Goal: Transaction & Acquisition: Purchase product/service

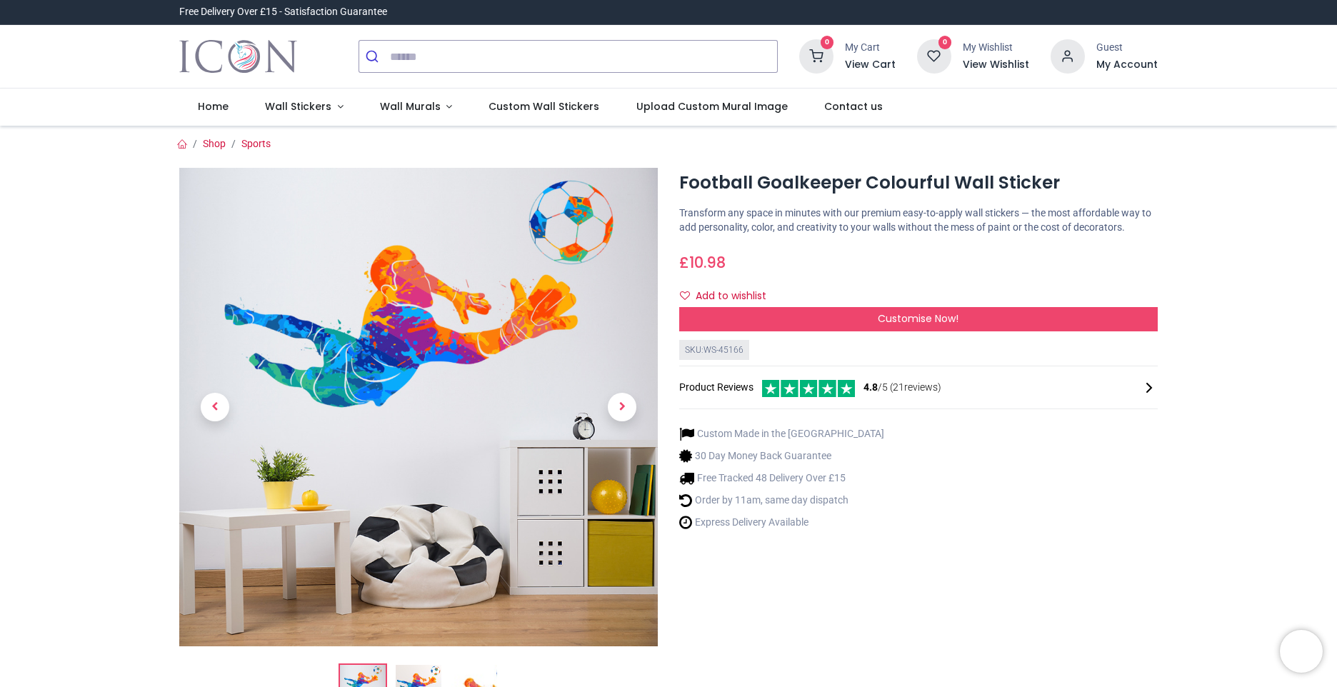
click at [1149, 388] on icon at bounding box center [1149, 388] width 6 height 10
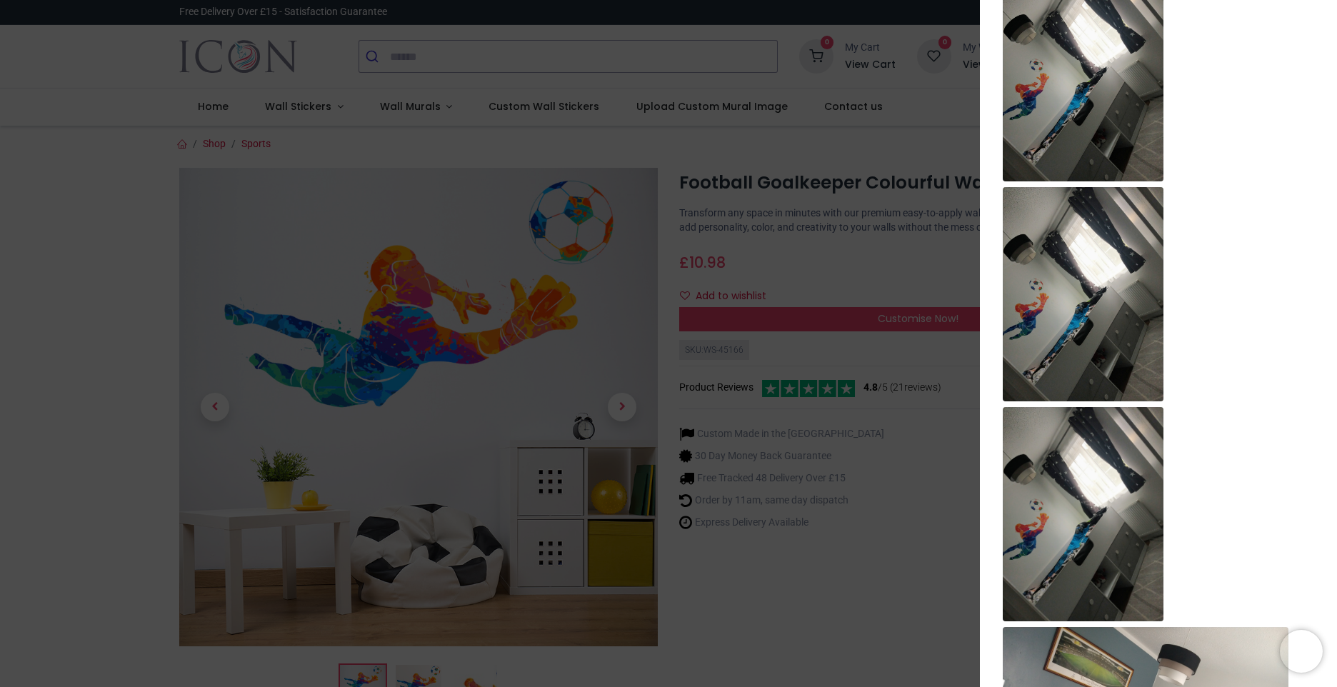
scroll to position [4495, 0]
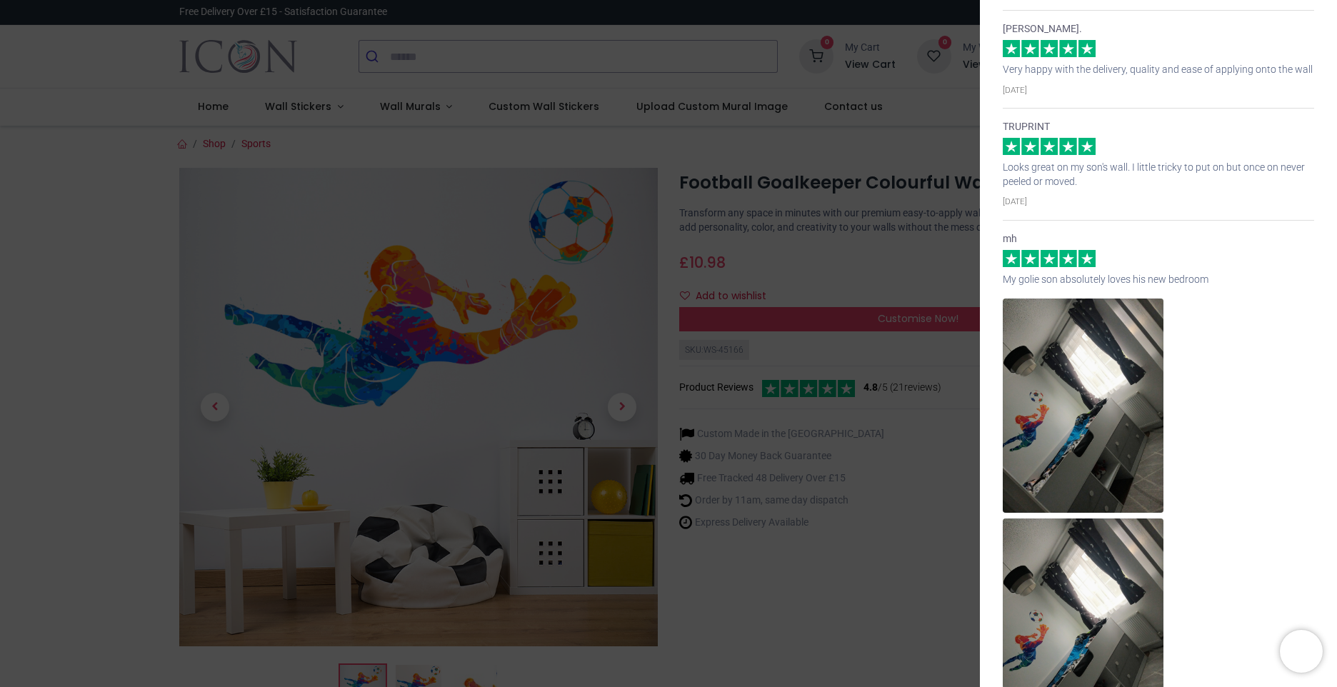
click at [861, 279] on div "× Trustpilot Product Reviews 4.8 /5 ( 21 reviews) MIss Trudie Holt looks great …" at bounding box center [668, 343] width 1337 height 687
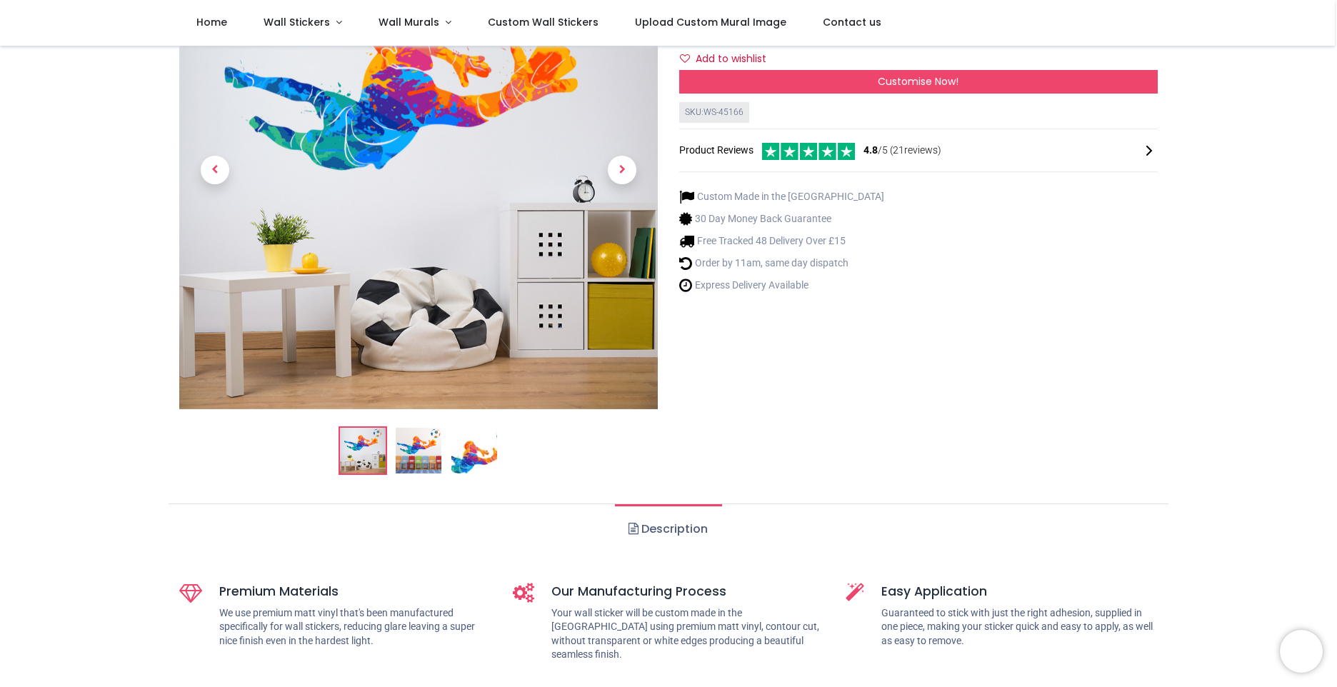
scroll to position [286, 0]
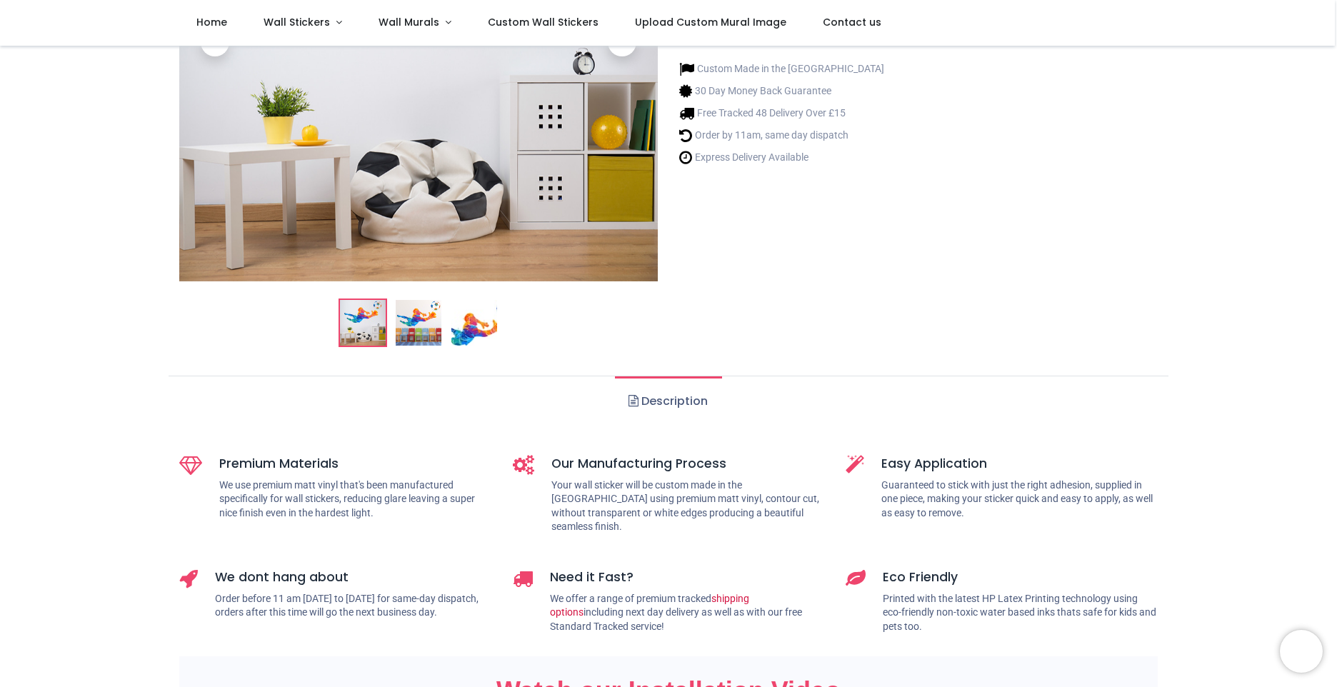
click at [406, 331] on img at bounding box center [419, 323] width 46 height 46
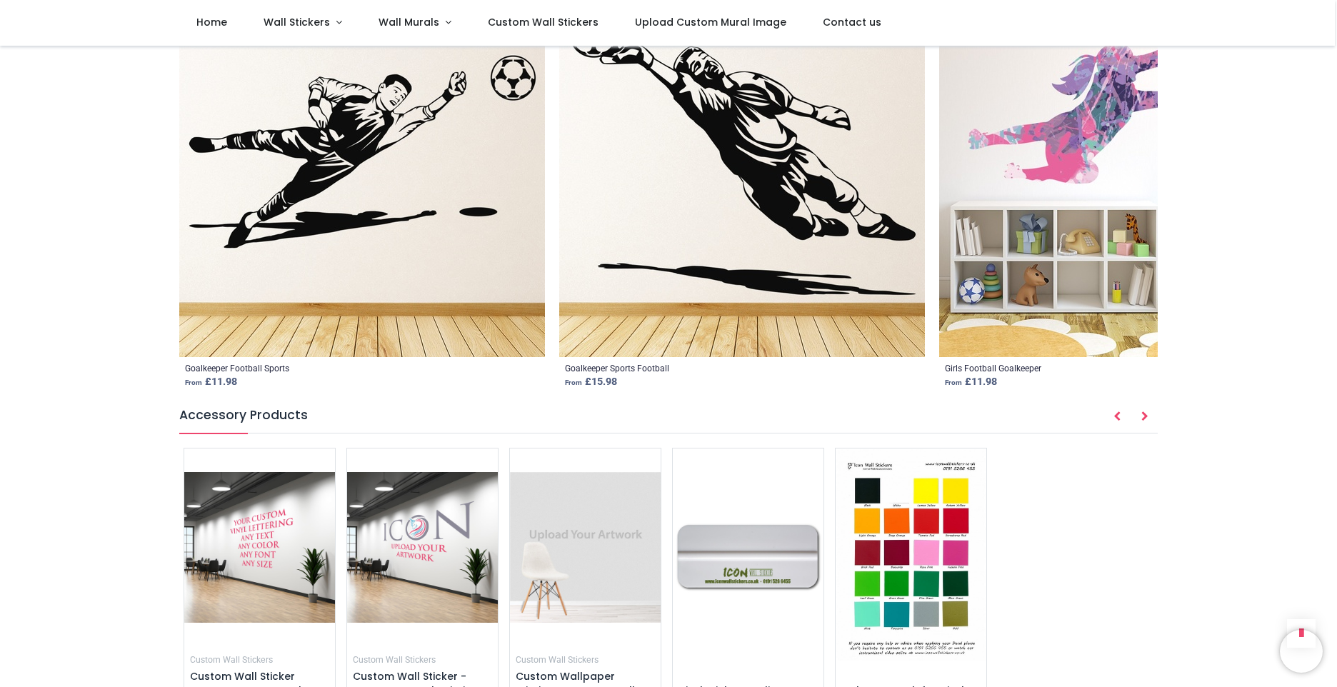
scroll to position [1857, 0]
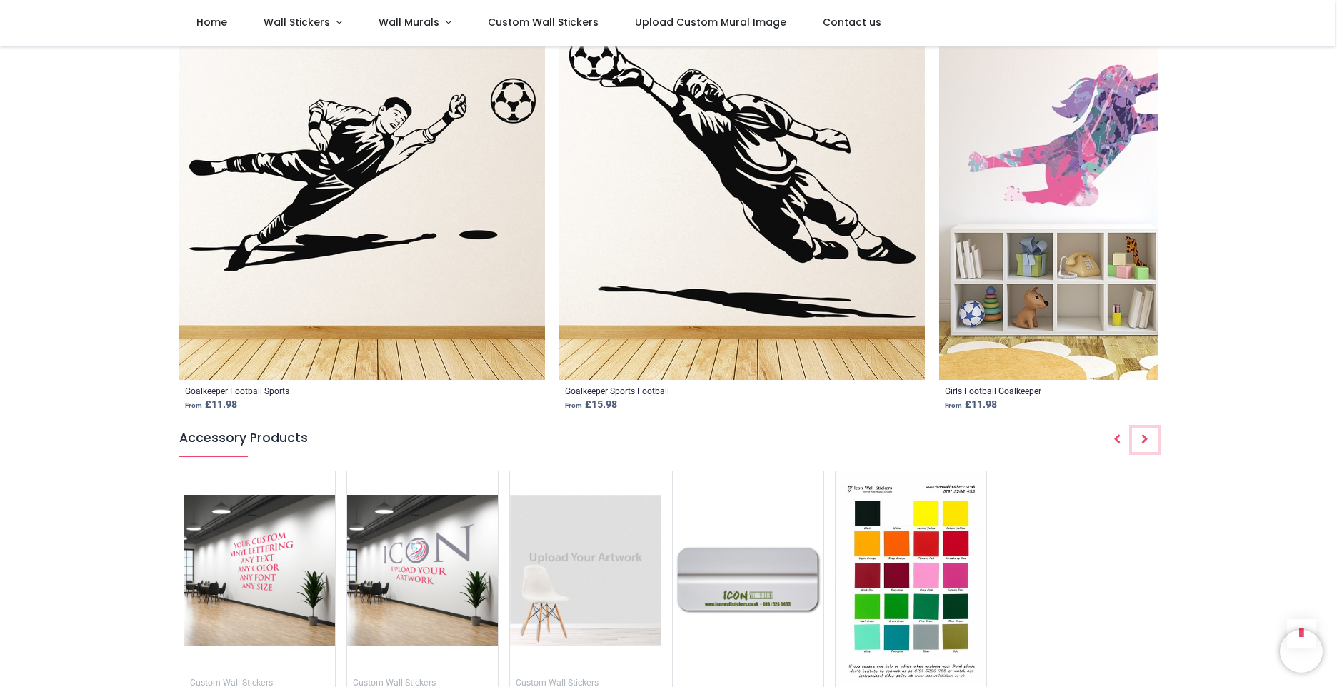
click at [1141, 428] on button "Next" at bounding box center [1145, 440] width 26 height 24
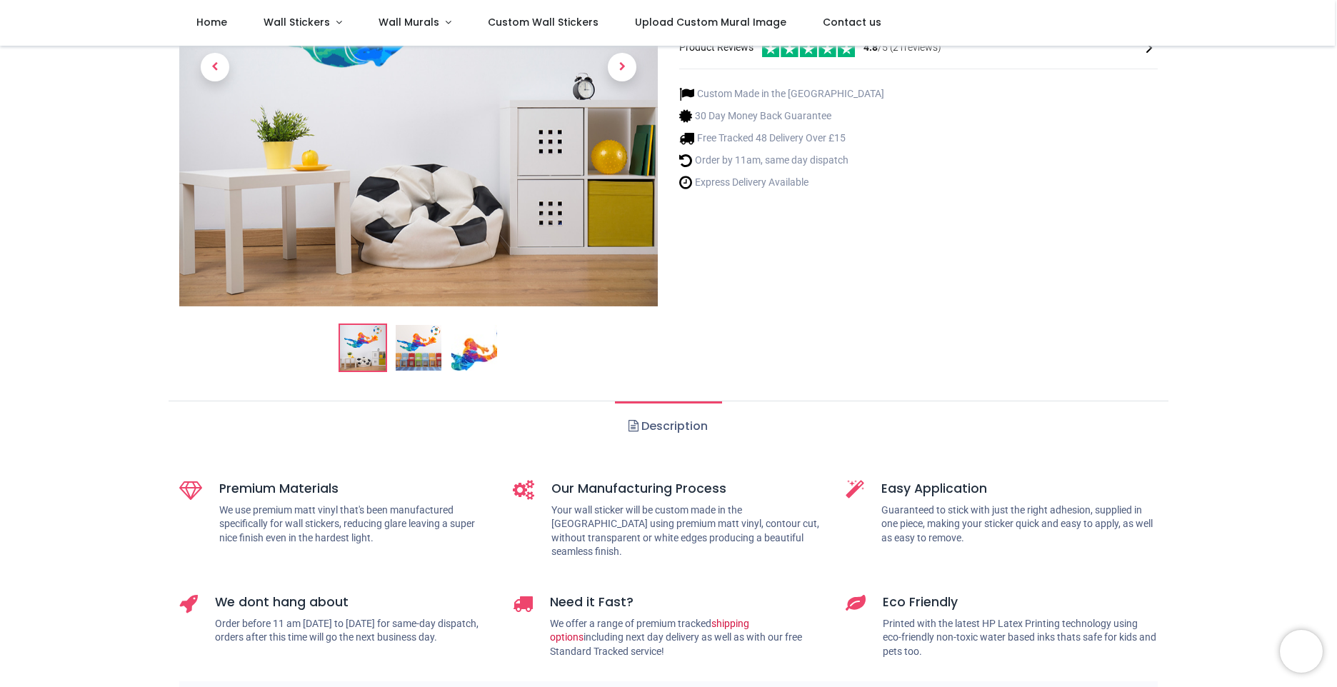
scroll to position [0, 0]
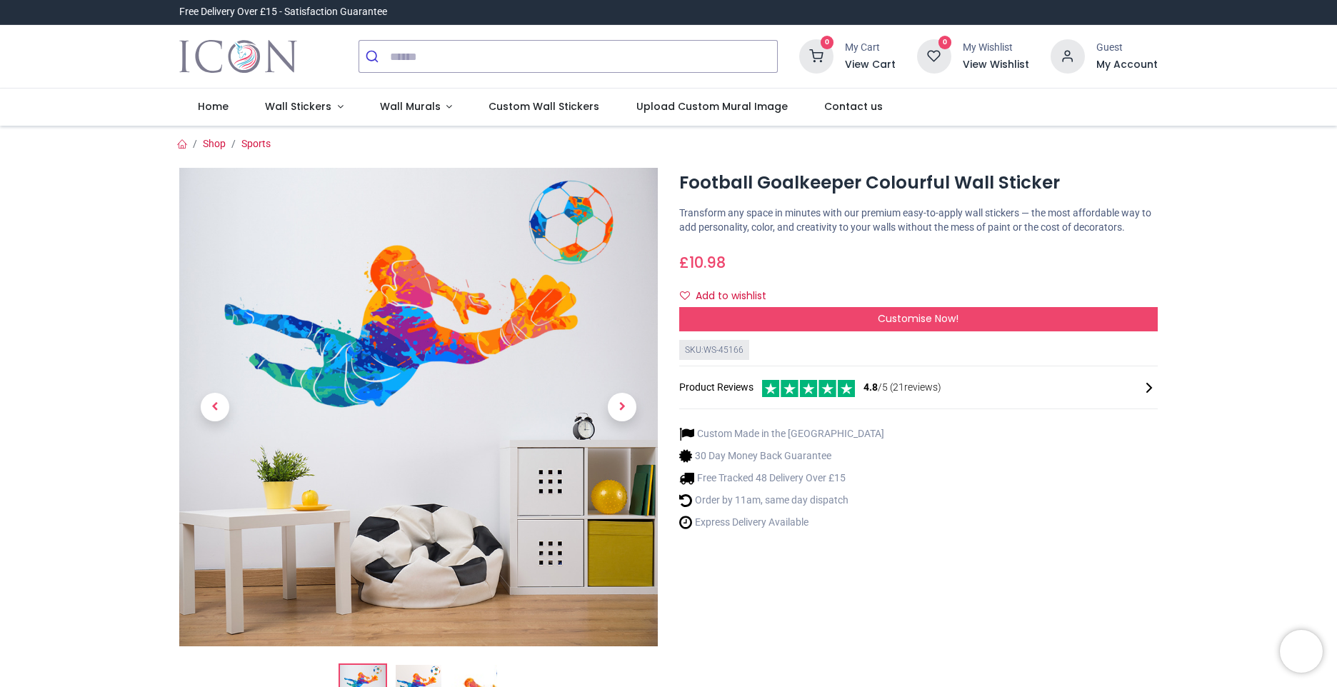
click at [866, 316] on div "Customise Now!" at bounding box center [918, 319] width 479 height 24
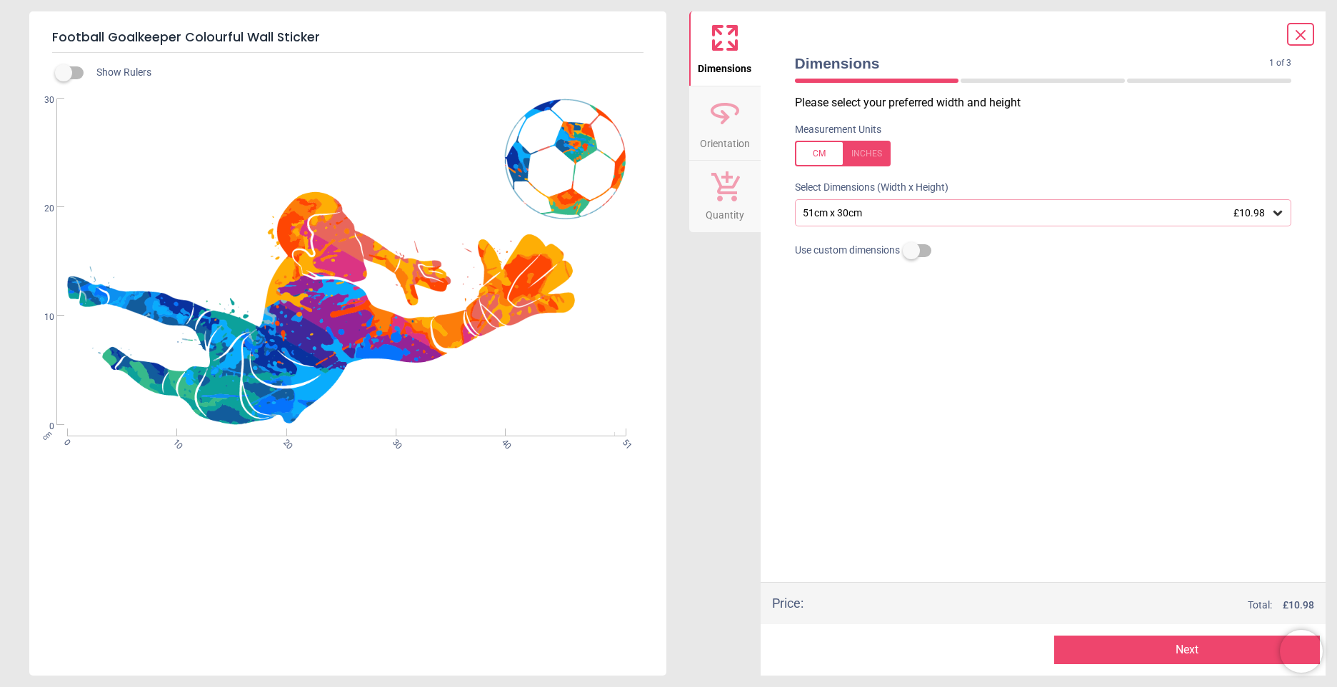
click at [1276, 214] on icon at bounding box center [1277, 213] width 9 height 5
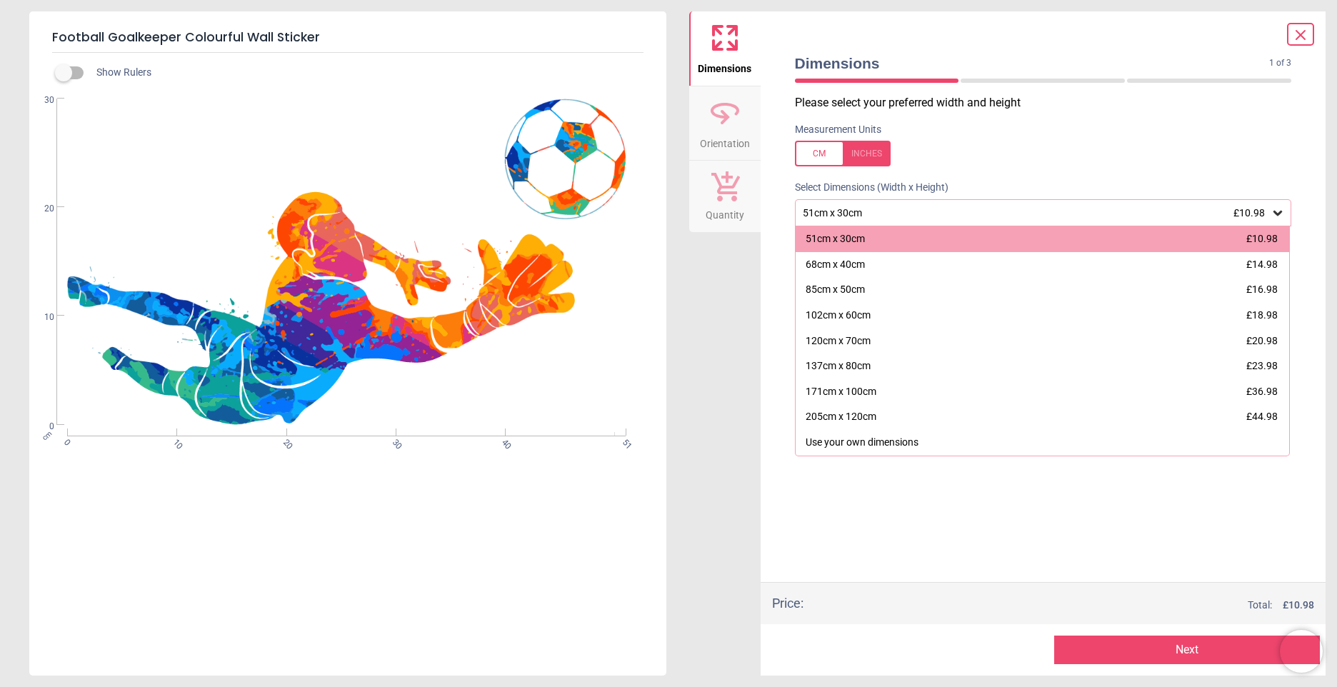
click at [1268, 335] on span "£20.98" at bounding box center [1261, 340] width 31 height 11
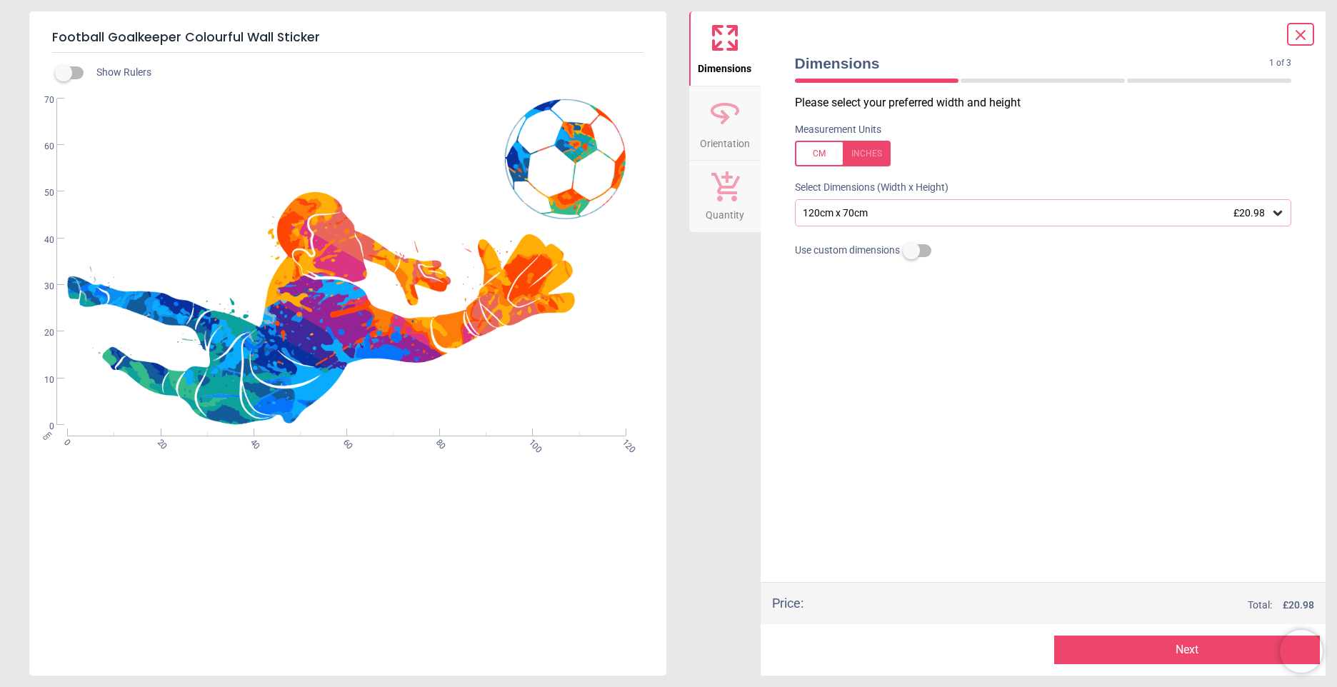
click at [1255, 270] on div at bounding box center [1044, 282] width 520 height 36
click at [1265, 208] on div "120cm x 70cm £20.98" at bounding box center [1036, 213] width 470 height 12
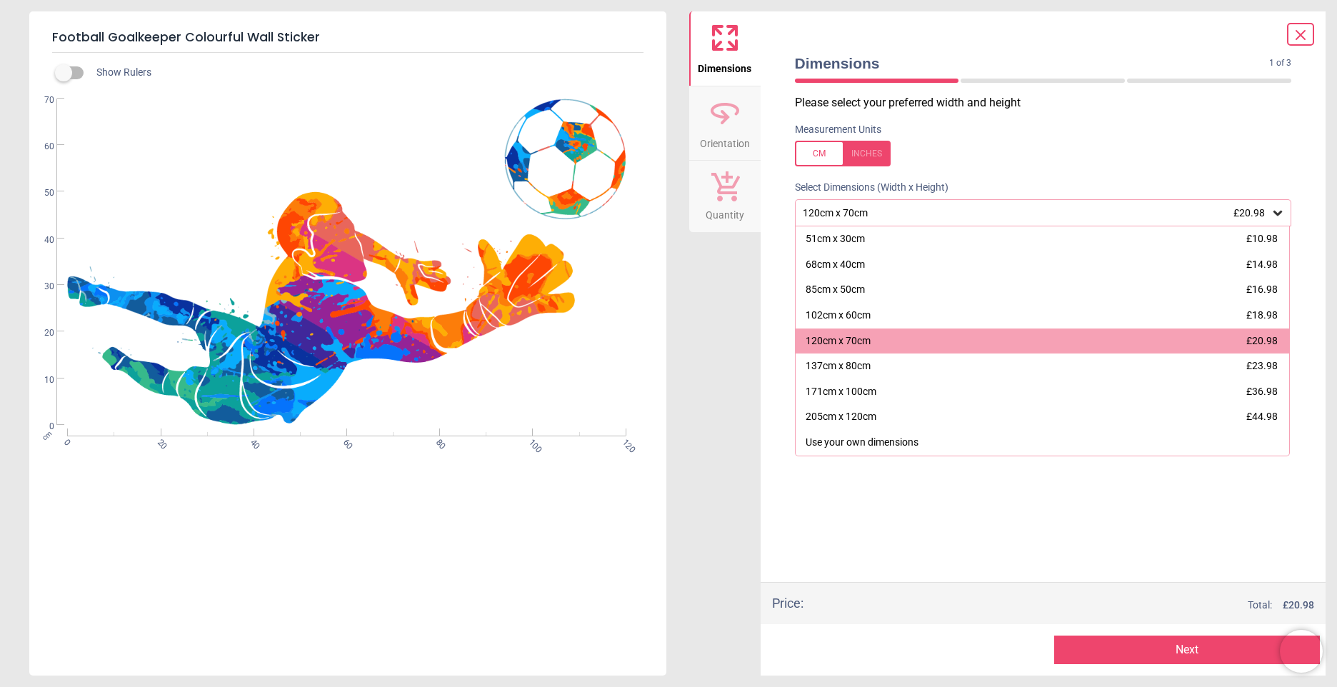
click at [1265, 208] on div "120cm x 70cm £20.98" at bounding box center [1036, 213] width 470 height 12
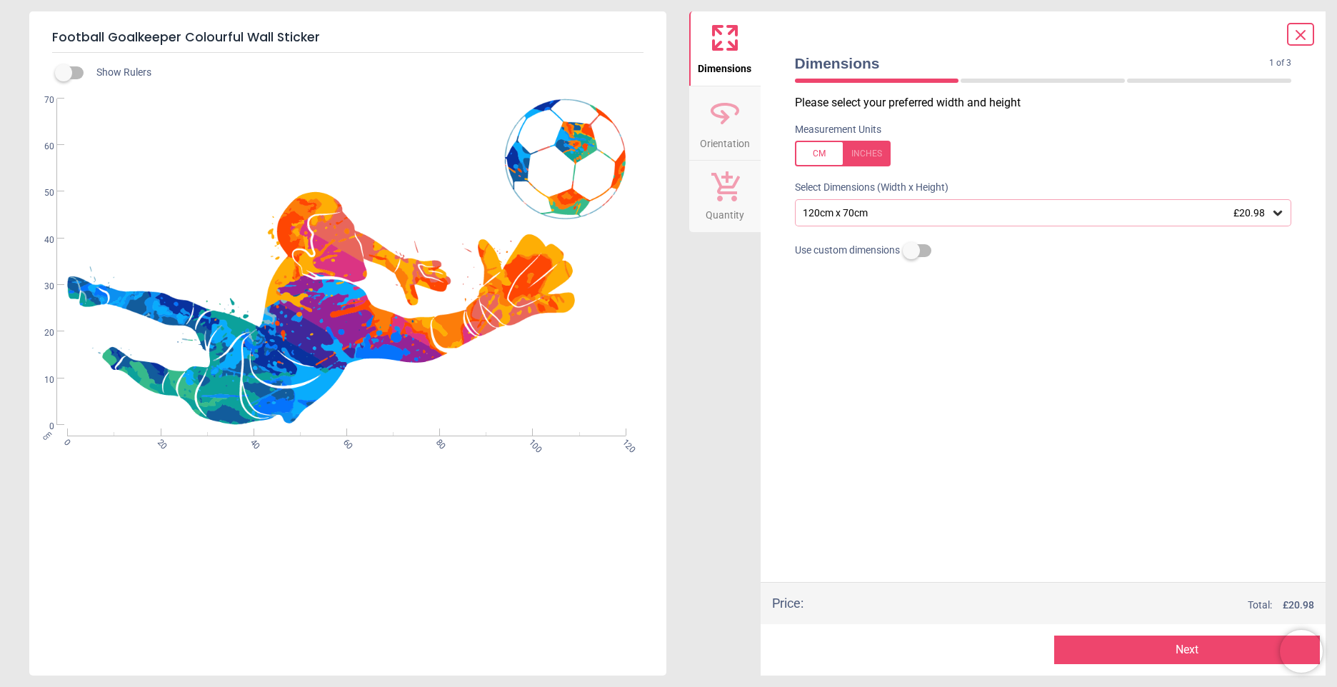
click at [1223, 120] on div "Measurement Units" at bounding box center [1044, 145] width 520 height 56
click at [1293, 34] on icon at bounding box center [1300, 34] width 17 height 17
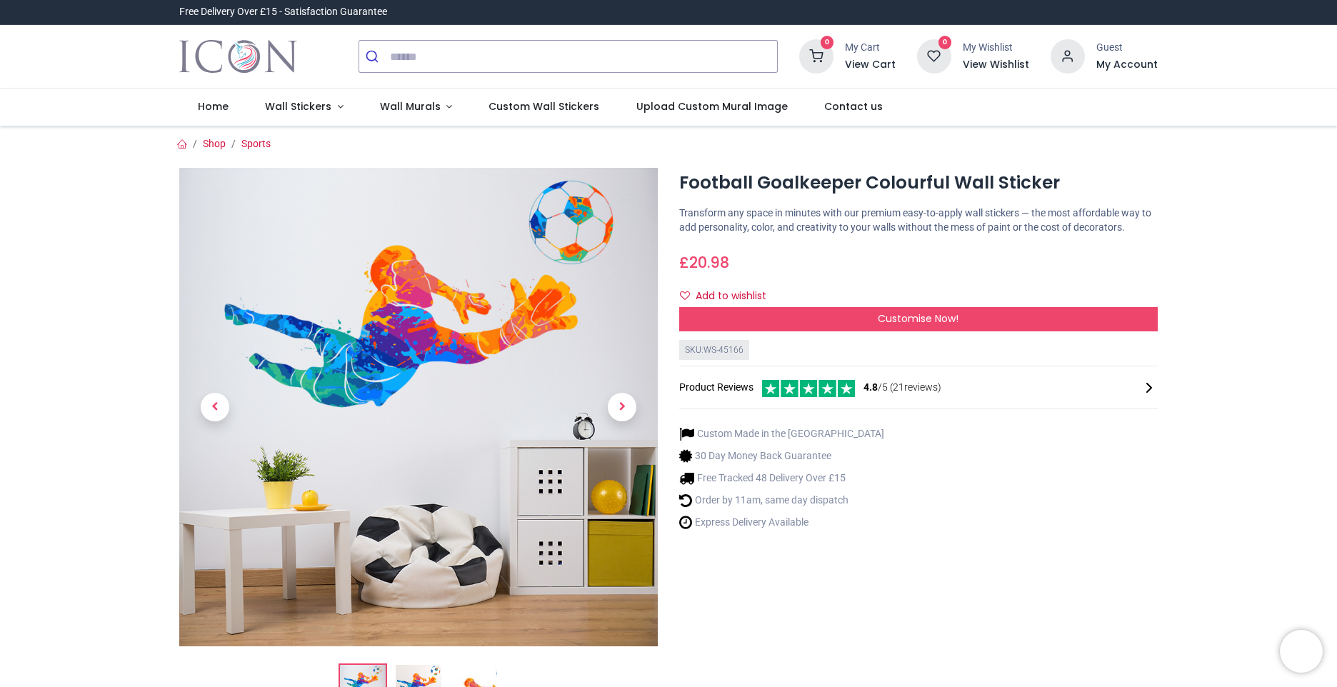
click at [1003, 323] on div "Customise Now!" at bounding box center [918, 319] width 479 height 24
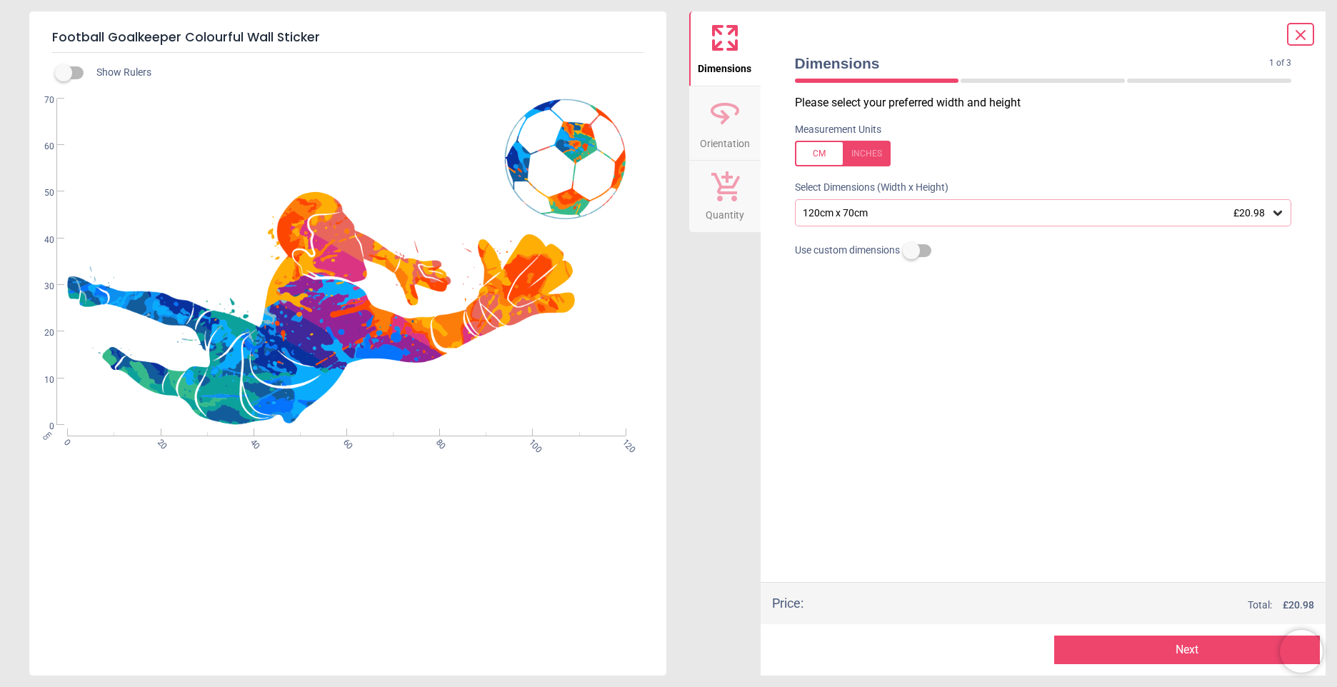
click at [1156, 638] on button "Next" at bounding box center [1187, 650] width 266 height 29
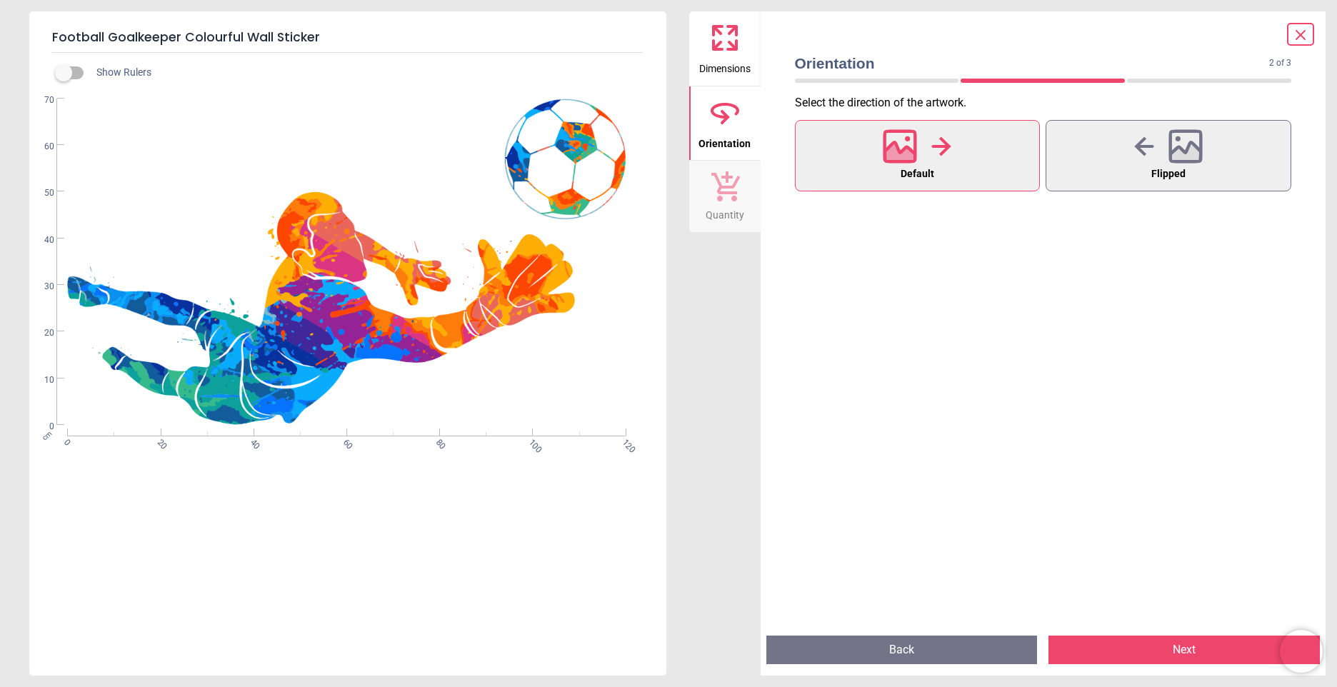
click at [1143, 156] on icon at bounding box center [1144, 146] width 20 height 21
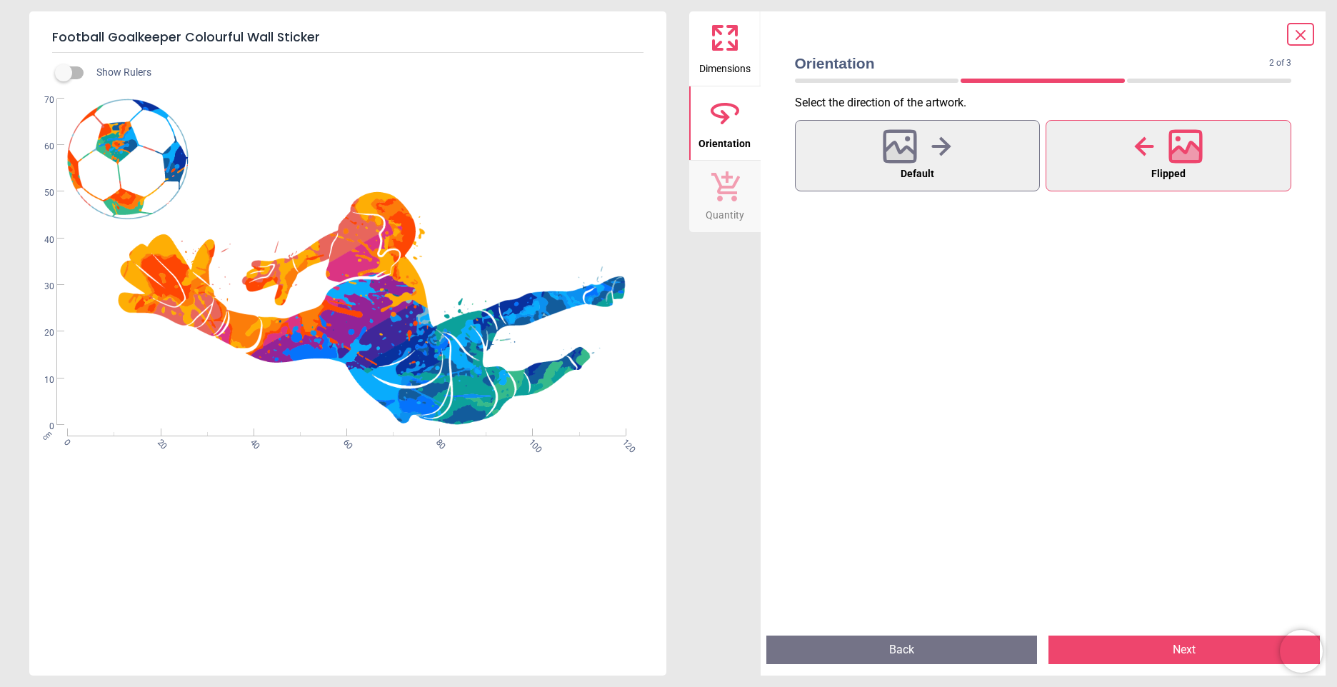
click at [949, 158] on div at bounding box center [917, 146] width 69 height 37
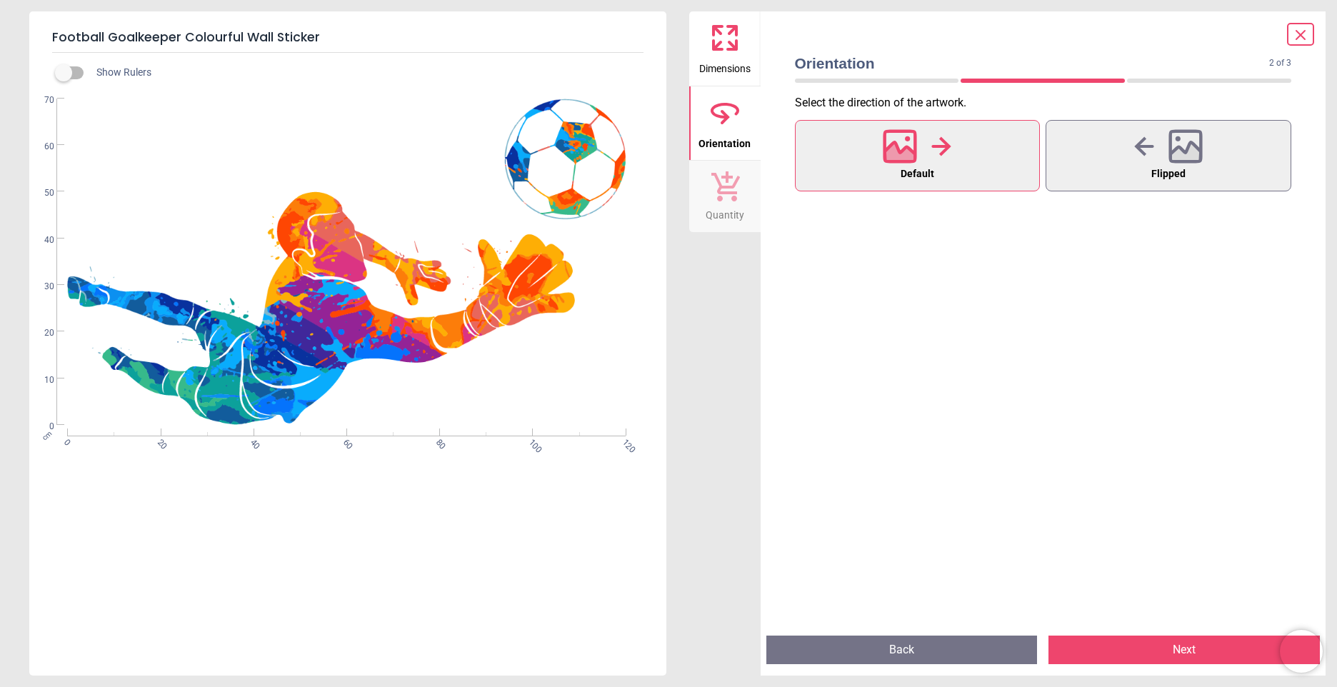
click at [1190, 639] on button "Next" at bounding box center [1183, 650] width 271 height 29
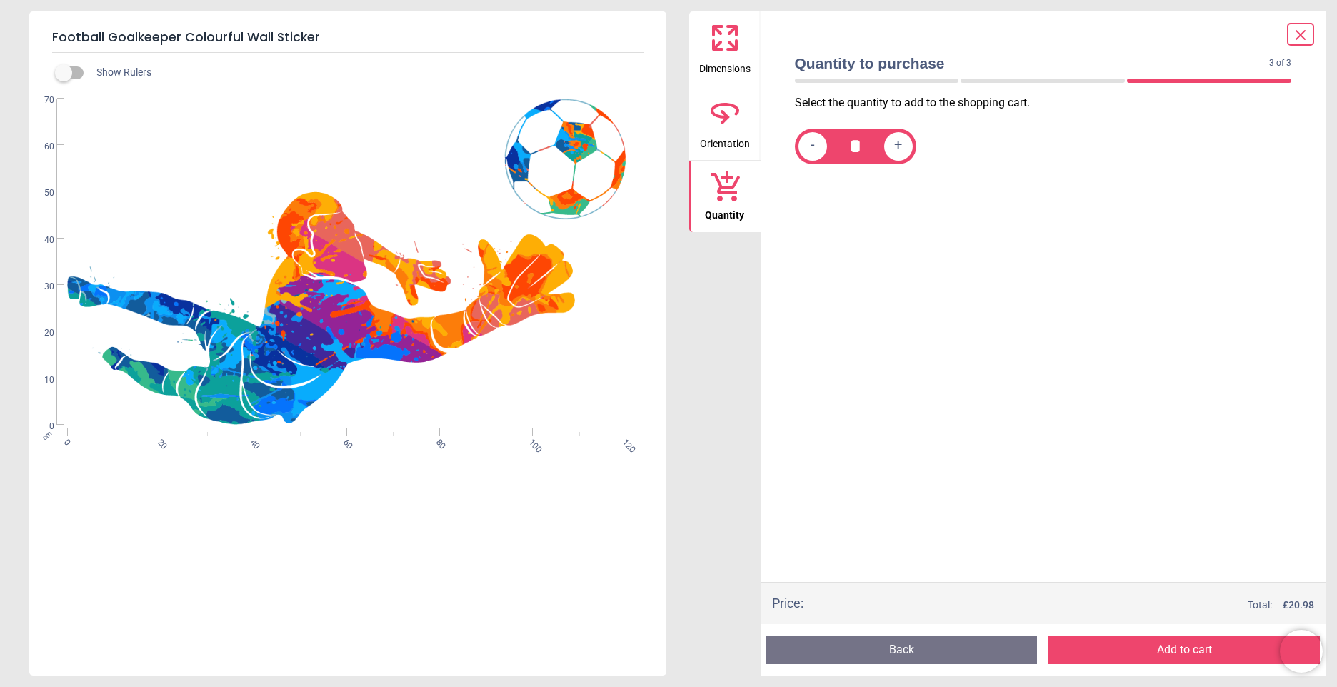
click at [1188, 649] on button "Add to cart" at bounding box center [1183, 650] width 271 height 29
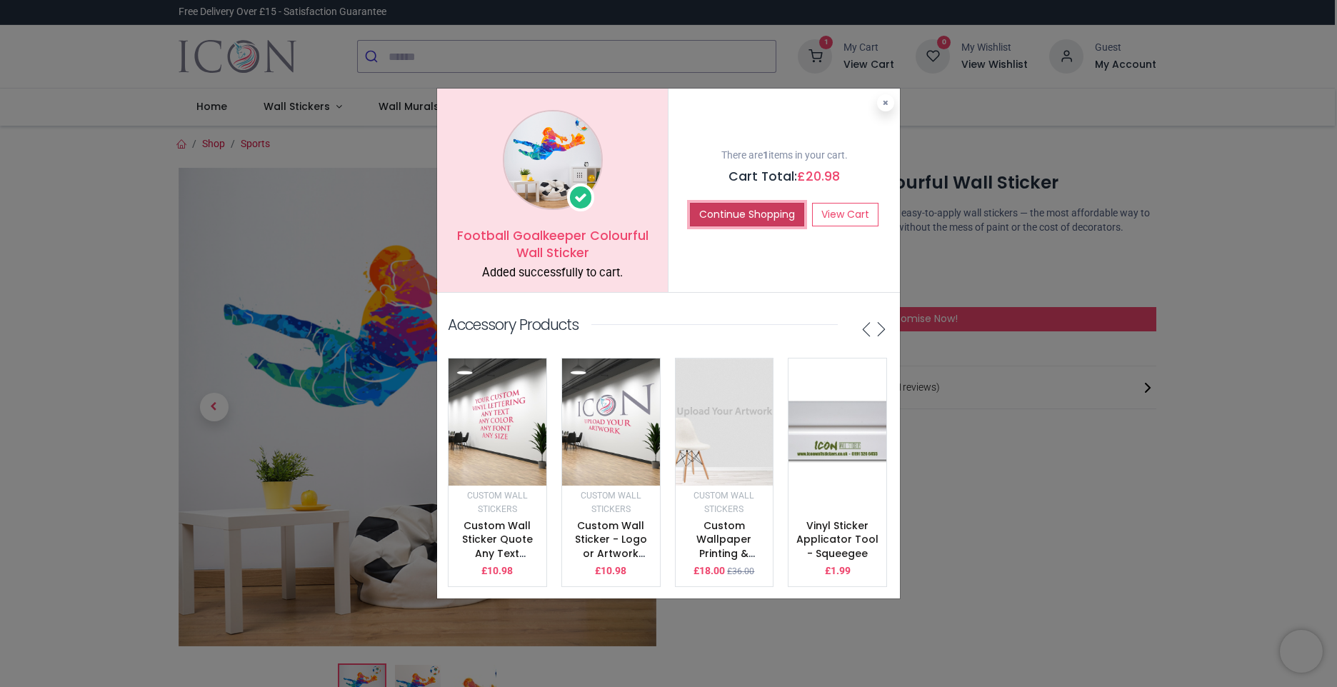
click at [755, 226] on button "Continue Shopping" at bounding box center [747, 215] width 114 height 24
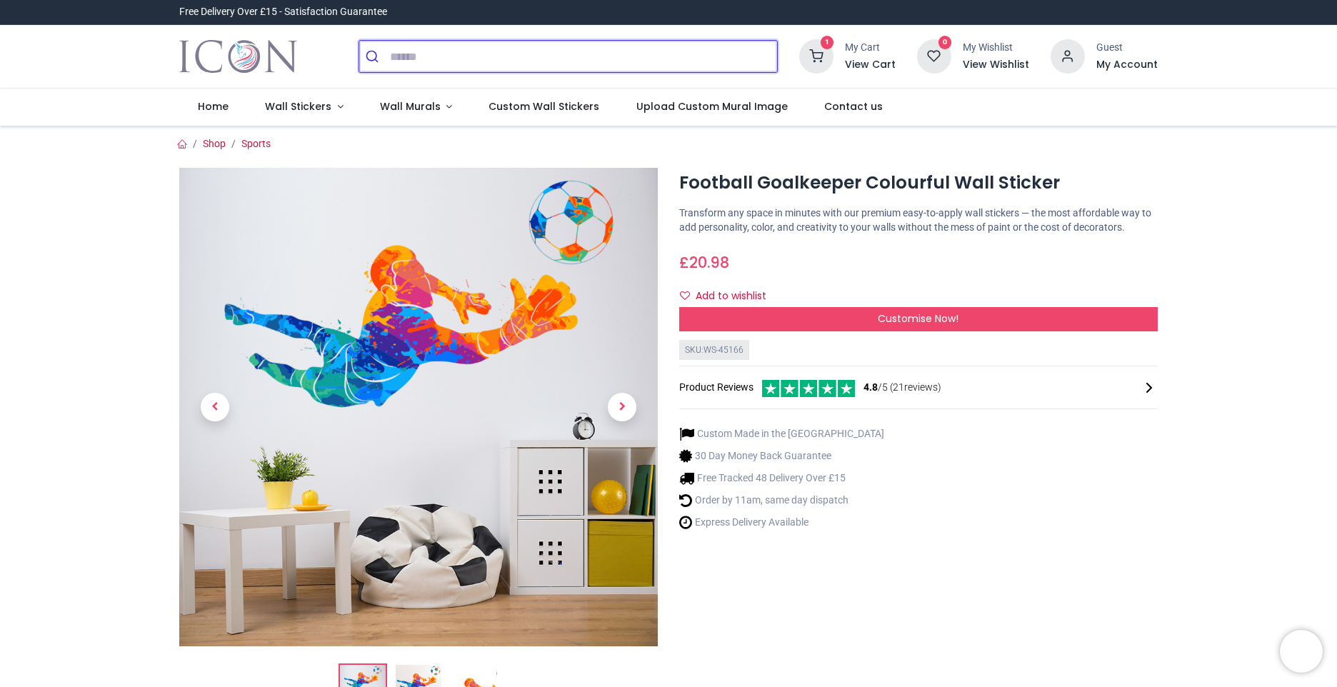
click at [436, 54] on input "search" at bounding box center [583, 56] width 387 height 31
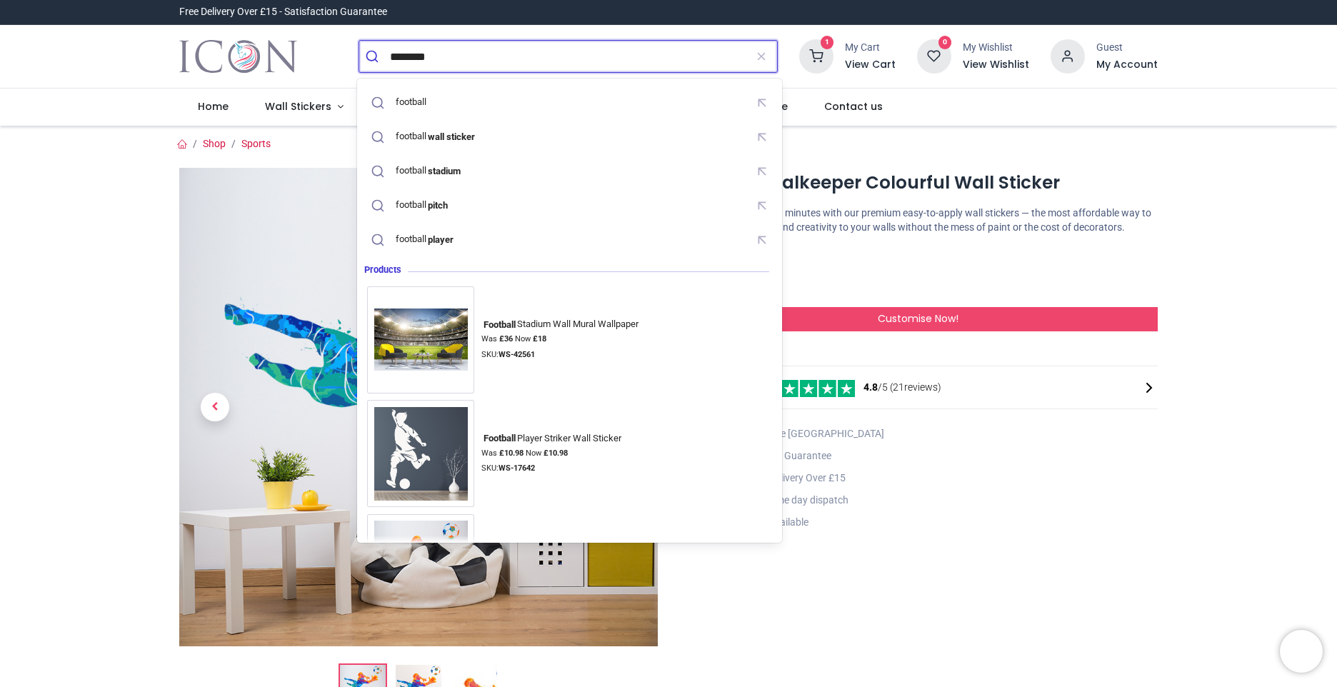
type input "********"
click at [359, 41] on button "submit" at bounding box center [374, 56] width 31 height 31
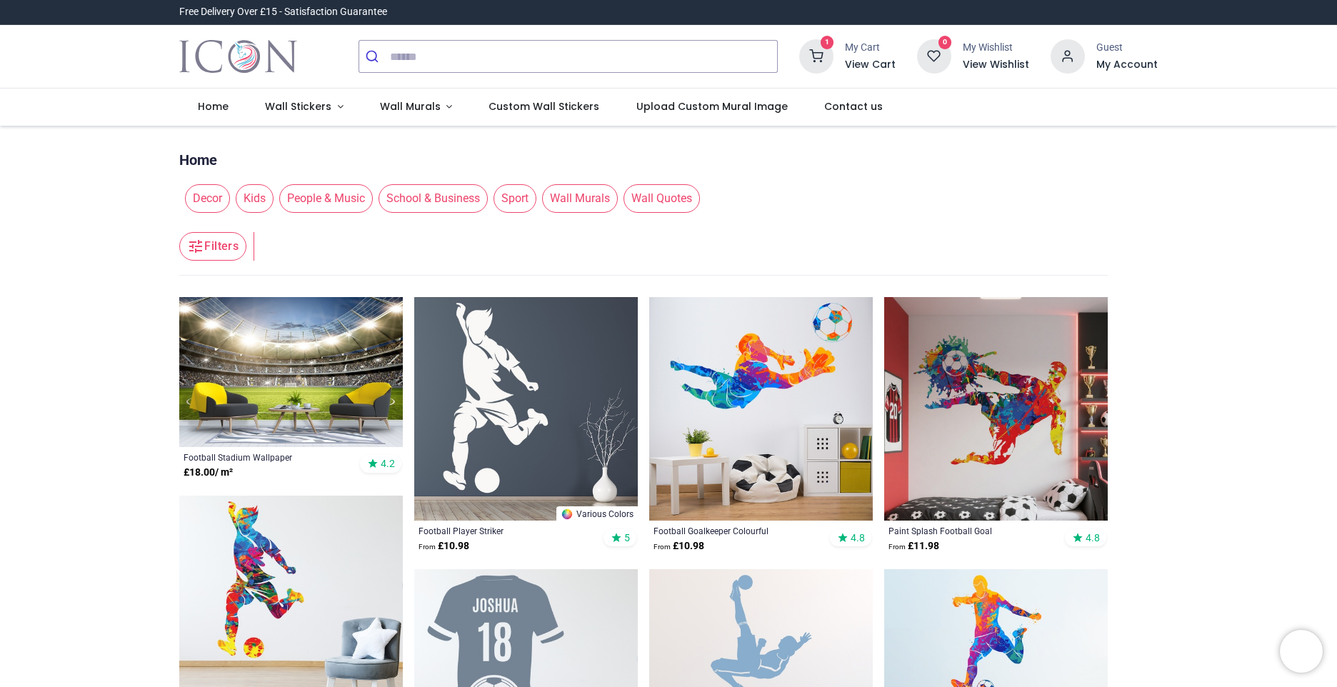
click at [995, 358] on img at bounding box center [996, 409] width 224 height 224
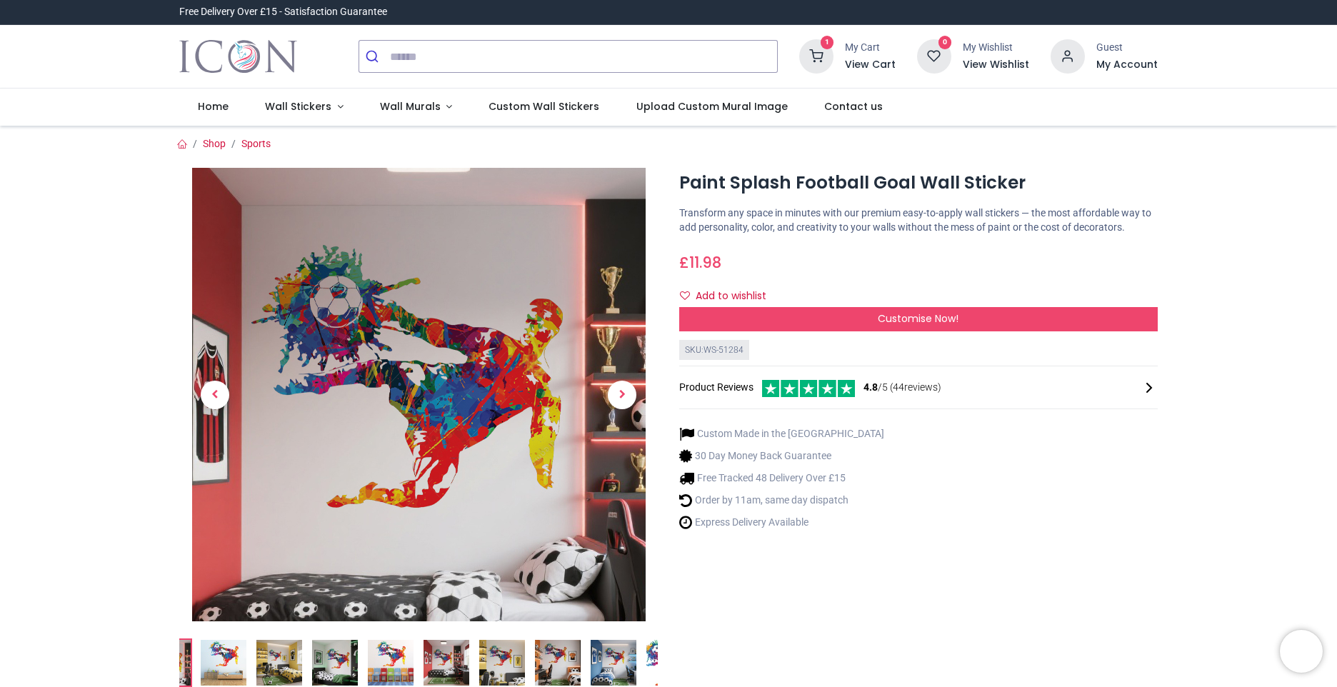
click at [861, 318] on div "Customise Now!" at bounding box center [918, 319] width 479 height 24
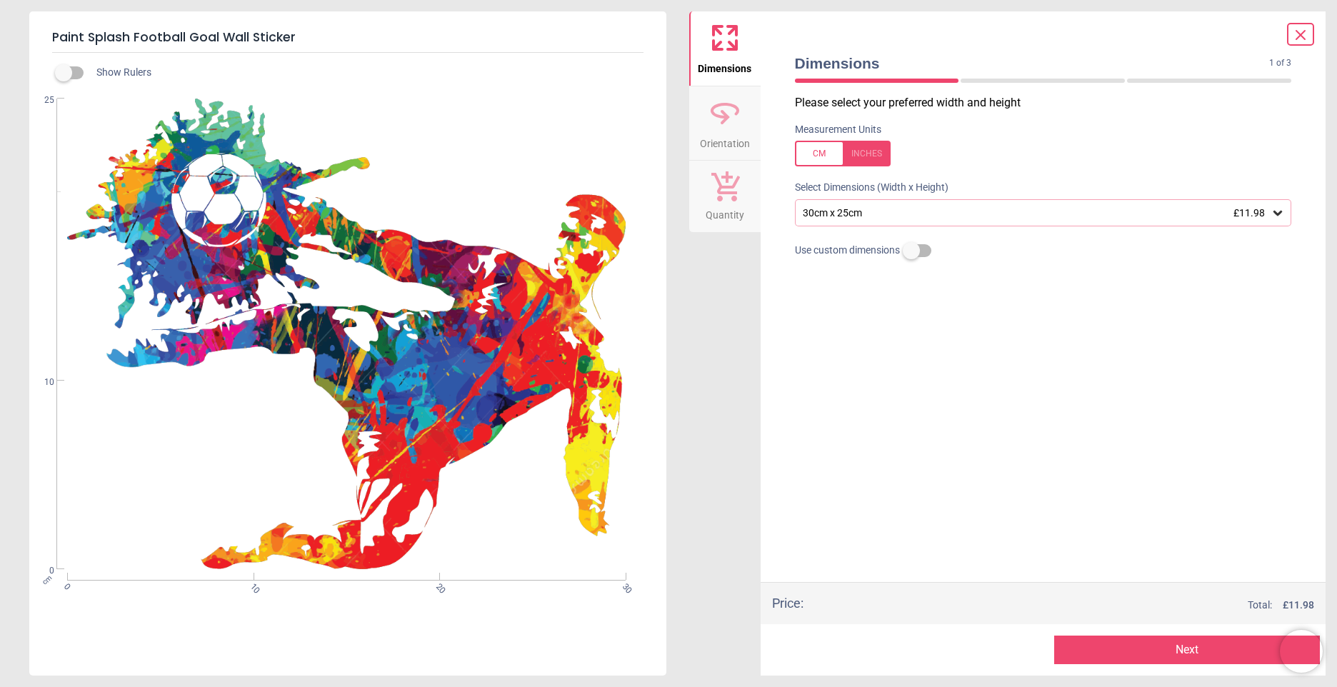
click at [920, 213] on div "30cm x 25cm £11.98" at bounding box center [1036, 213] width 470 height 12
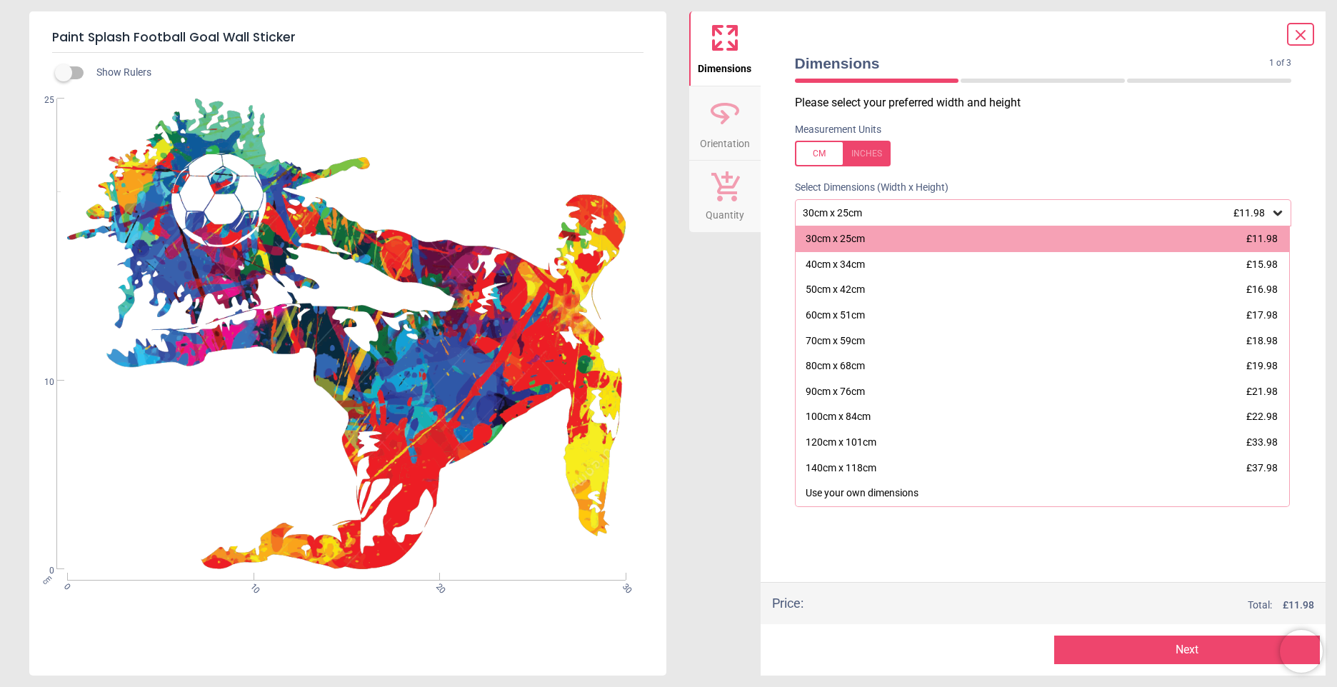
click at [935, 311] on div "60cm x 51cm £17.98" at bounding box center [1043, 316] width 494 height 26
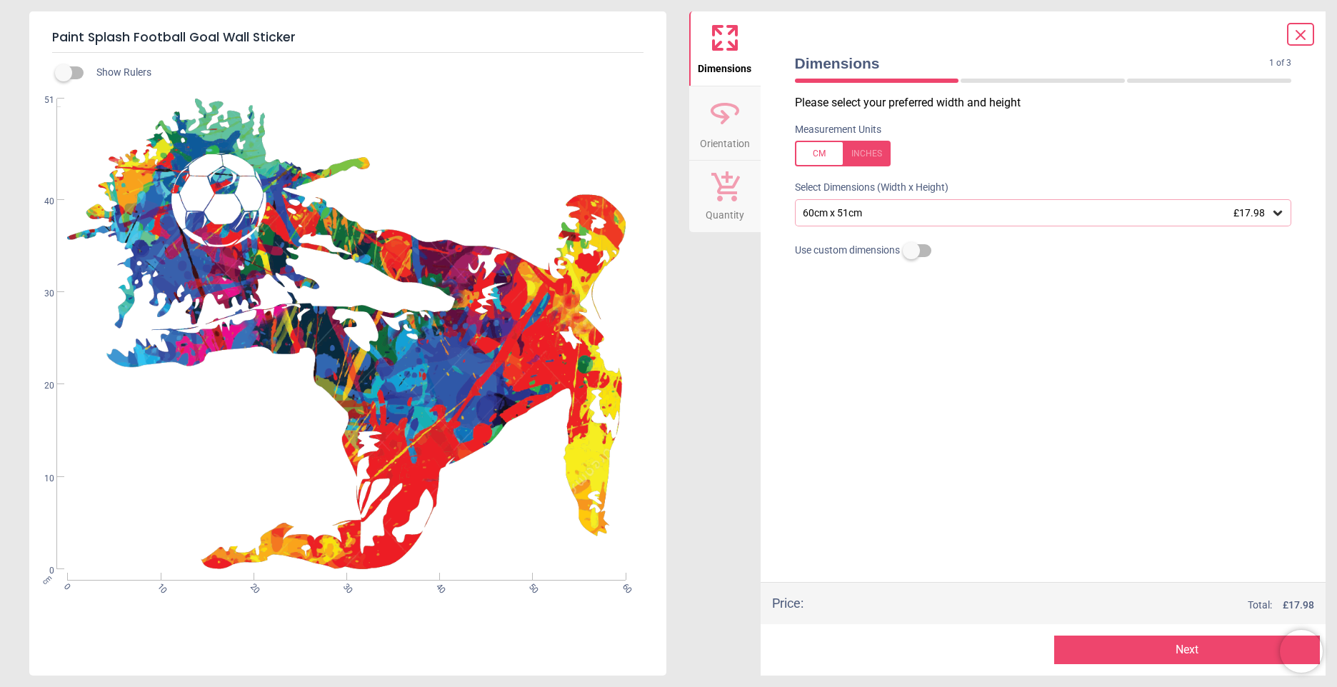
click at [980, 209] on div "60cm x 51cm £17.98" at bounding box center [1036, 213] width 470 height 12
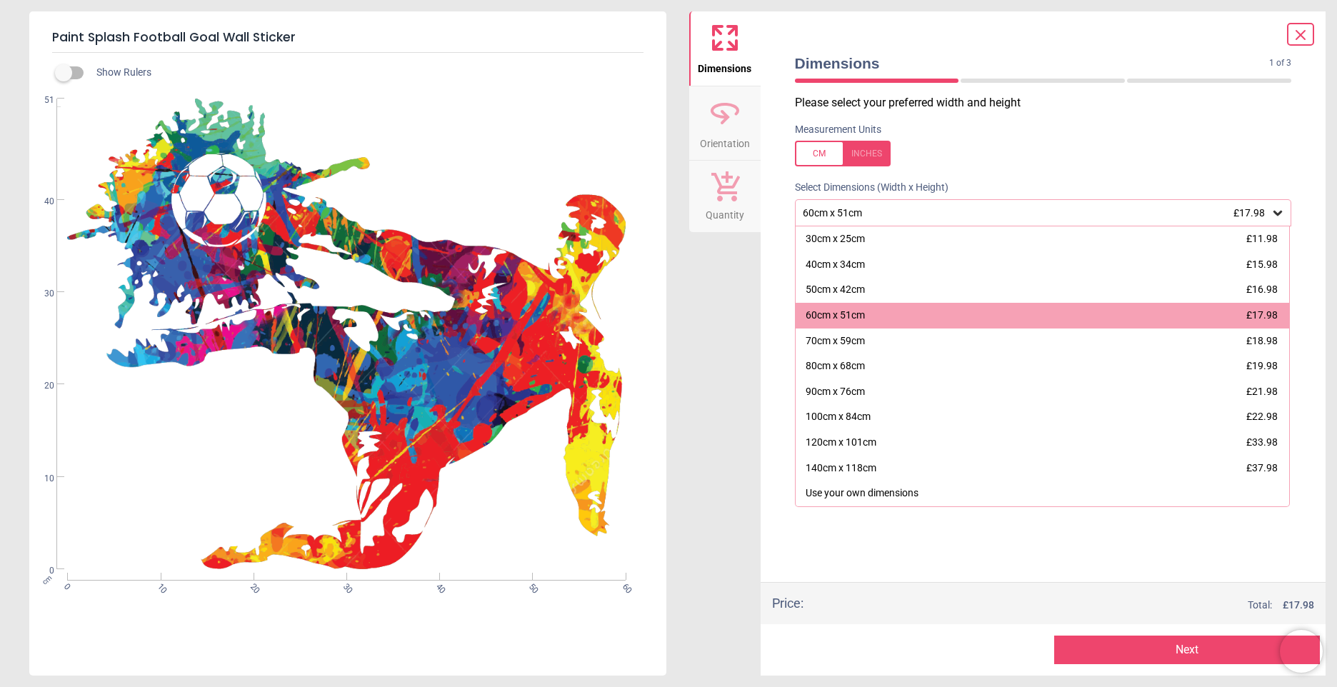
click at [963, 378] on div "80cm x 68cm £19.98" at bounding box center [1043, 367] width 494 height 26
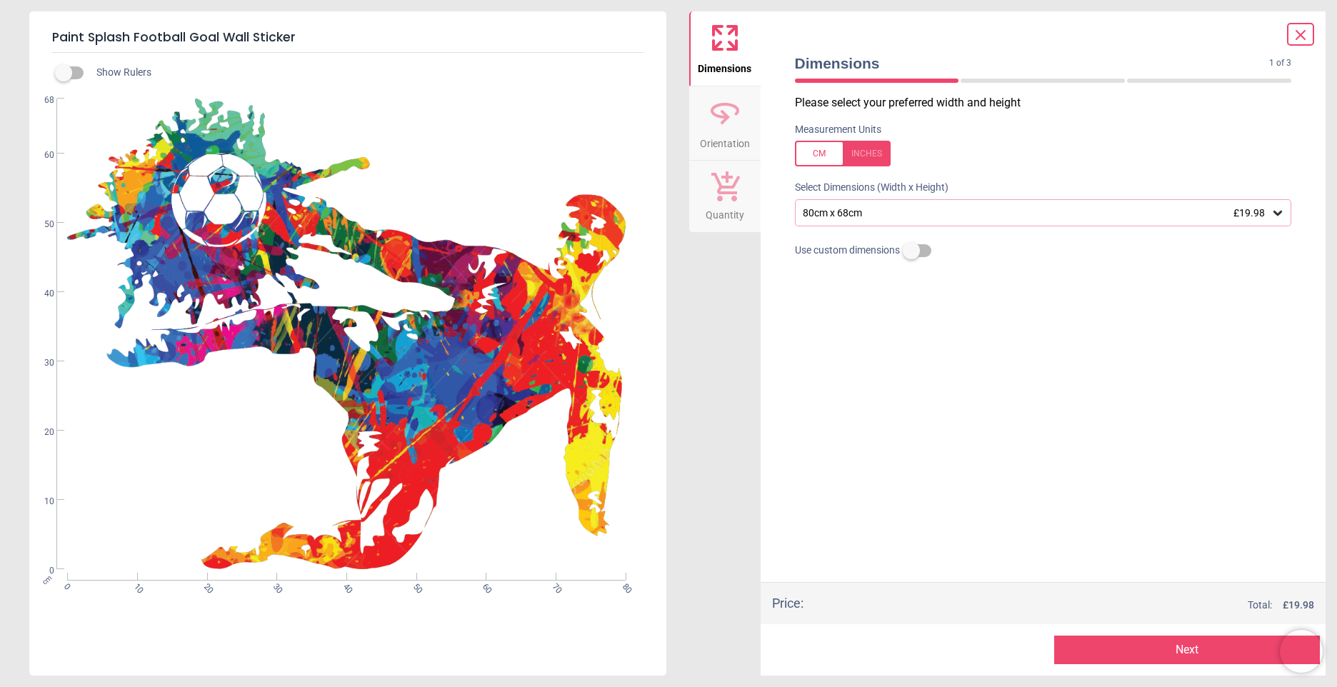
click at [998, 205] on div "80cm x 68cm £19.98" at bounding box center [1043, 212] width 497 height 27
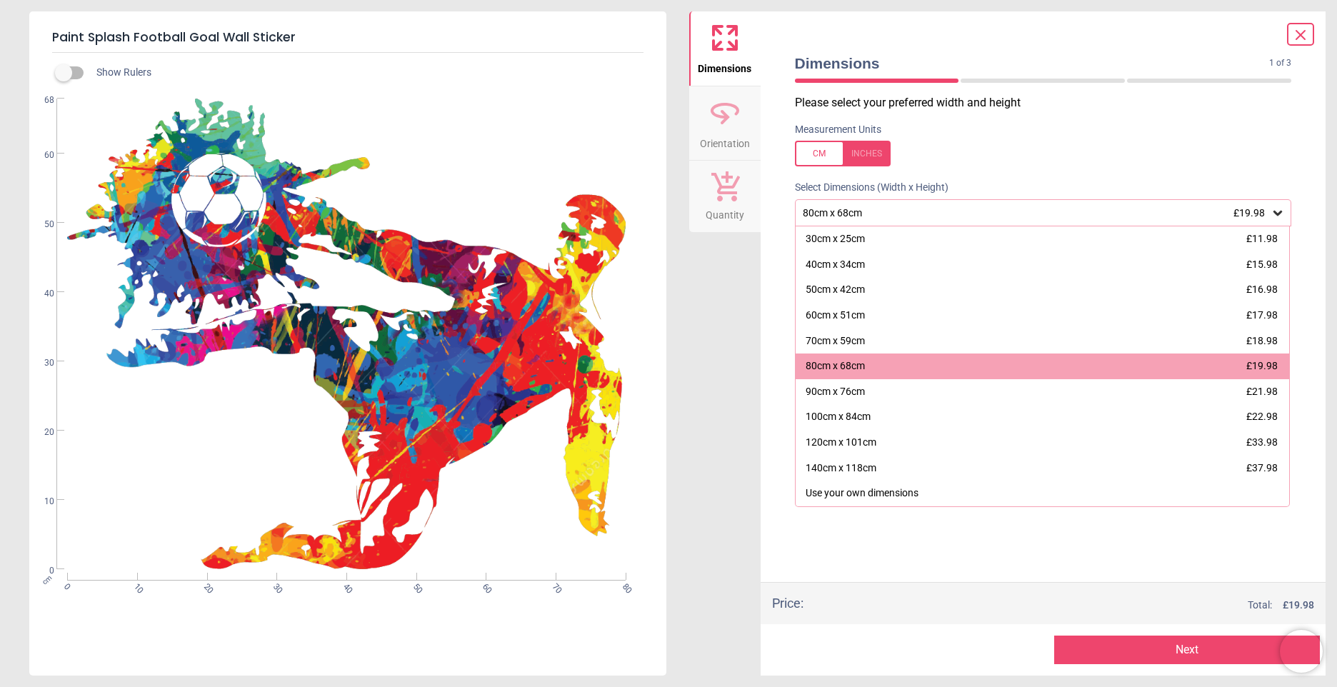
drag, startPoint x: 1029, startPoint y: 411, endPoint x: 1038, endPoint y: 412, distance: 9.4
click at [1038, 412] on div "100cm x 84cm £22.98" at bounding box center [1043, 417] width 494 height 26
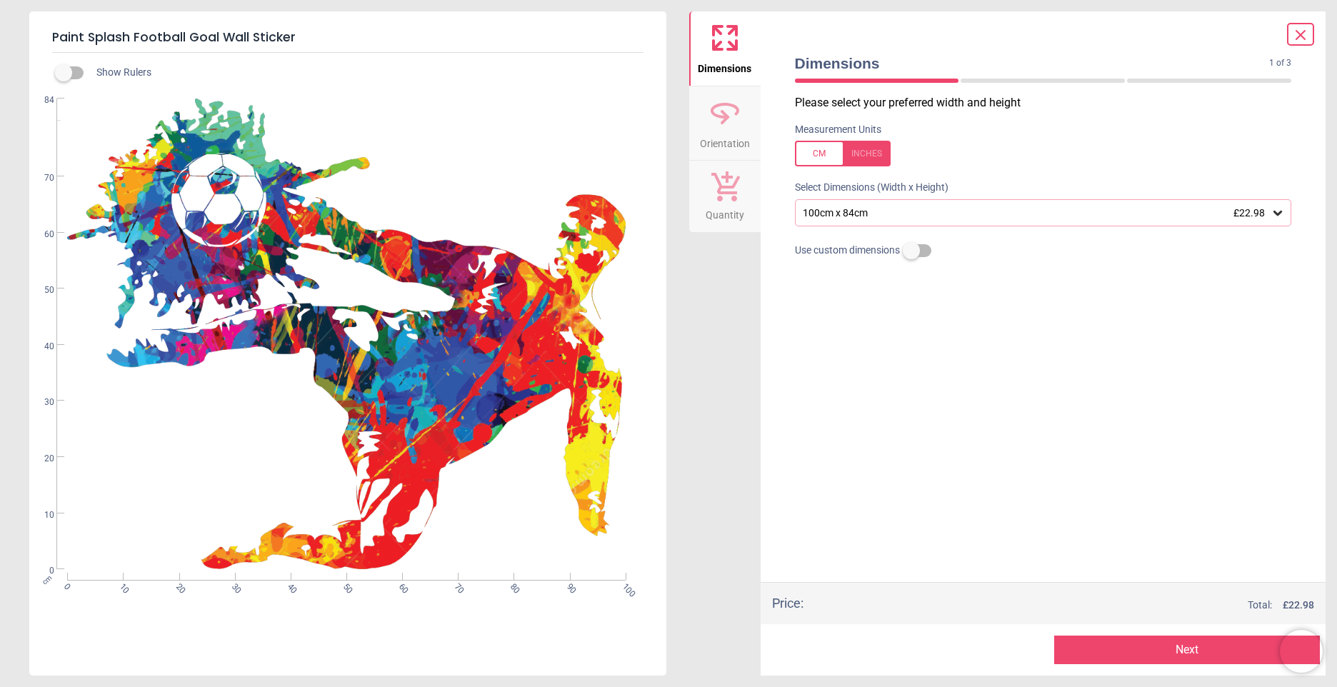
click at [1153, 647] on button "Next" at bounding box center [1187, 650] width 266 height 29
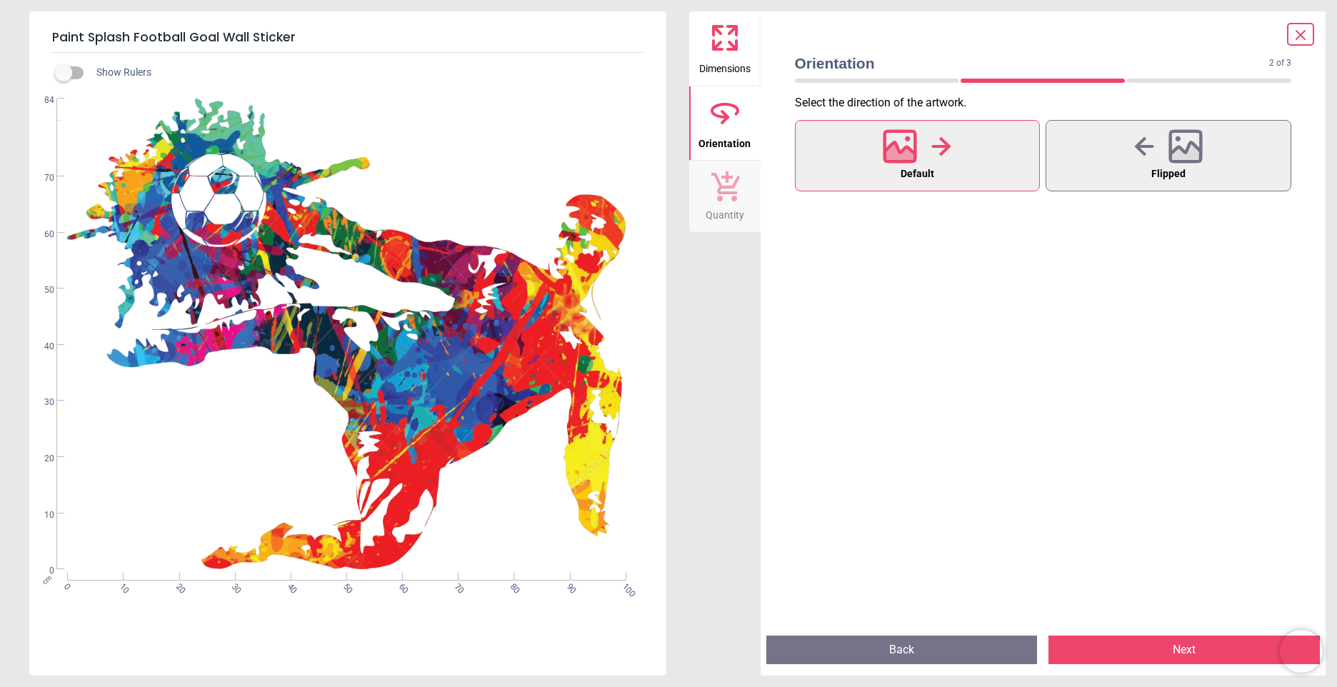
click at [1179, 649] on button "Next" at bounding box center [1183, 650] width 271 height 29
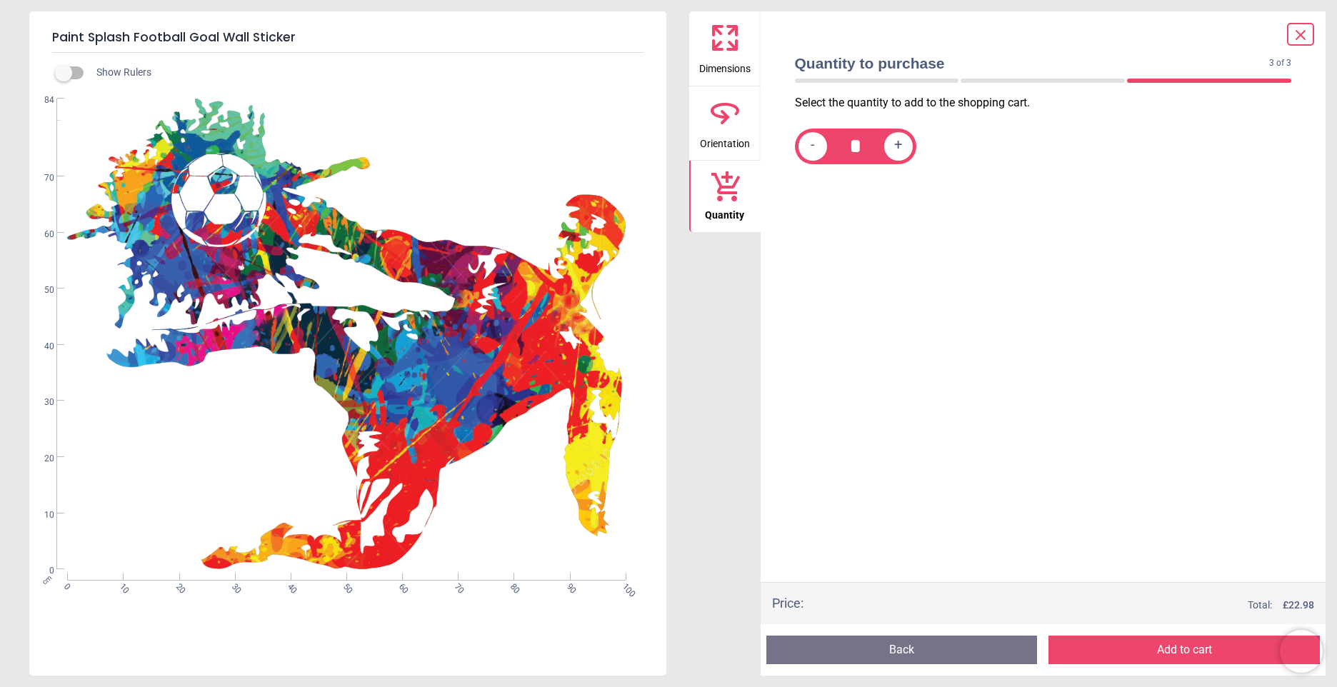
click at [1179, 649] on button "Add to cart" at bounding box center [1183, 650] width 271 height 29
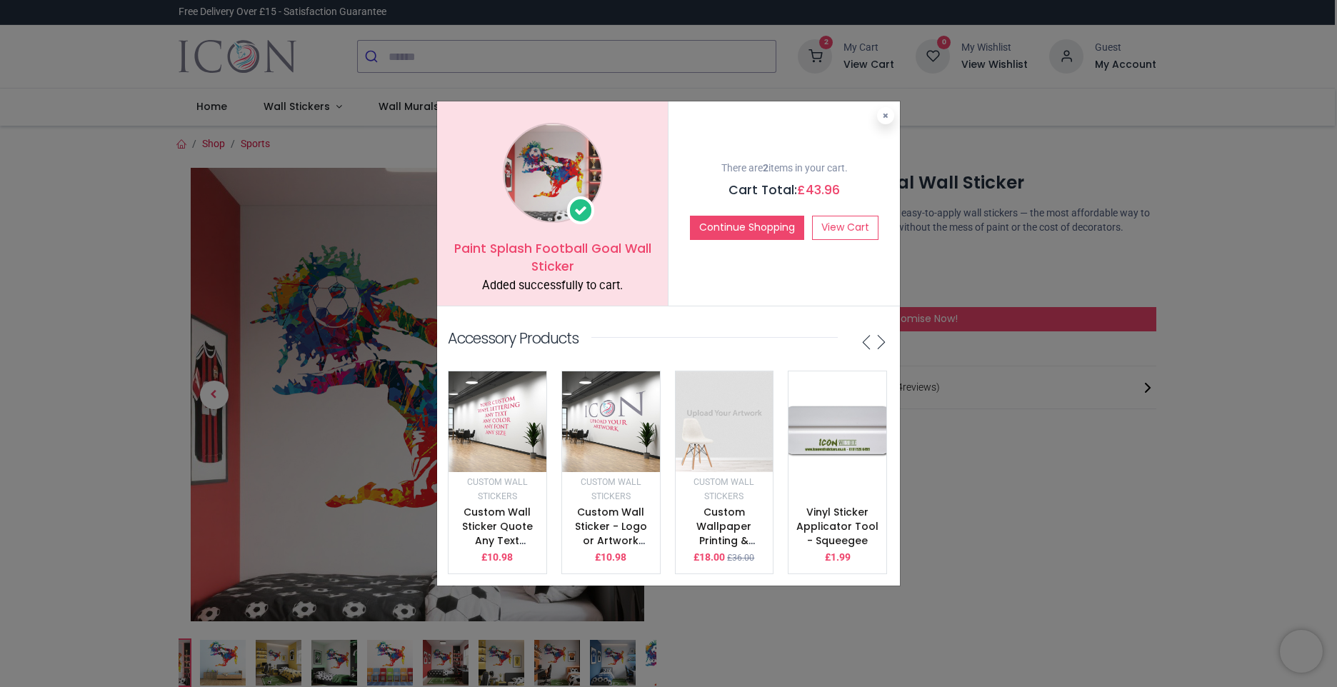
click at [884, 112] on icon at bounding box center [886, 115] width 6 height 7
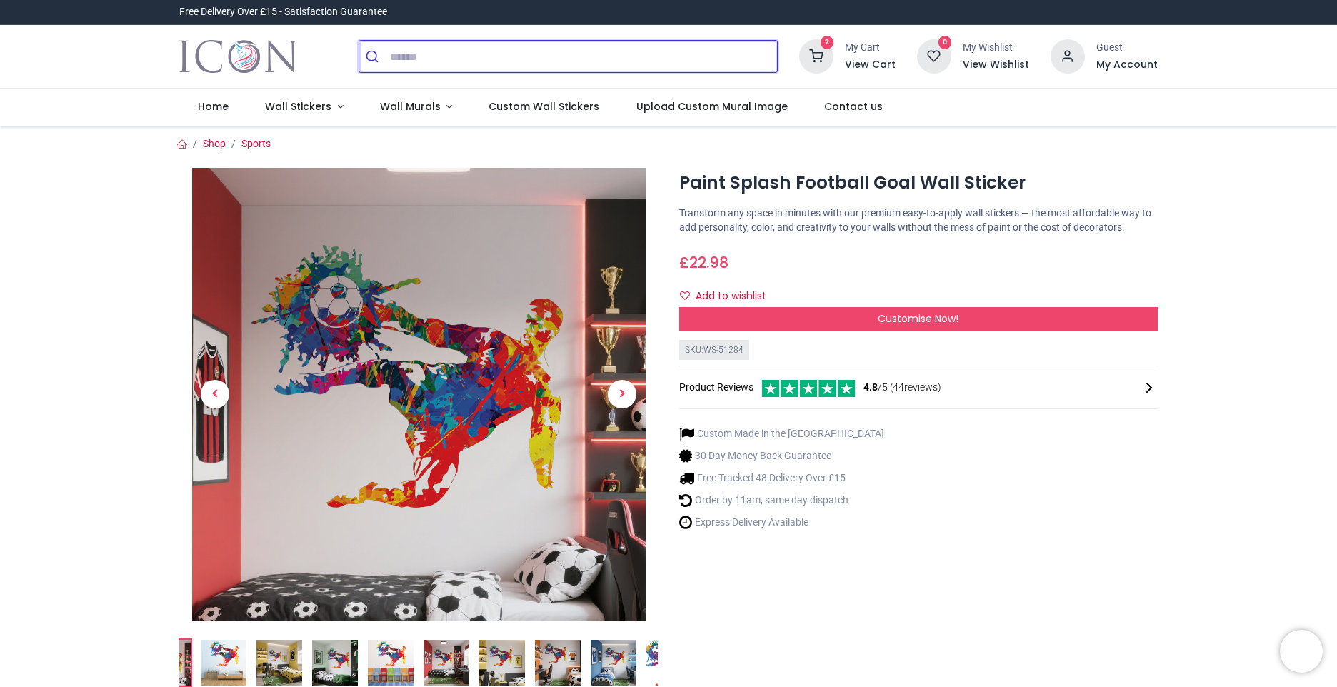
click at [486, 48] on input "search" at bounding box center [583, 56] width 387 height 31
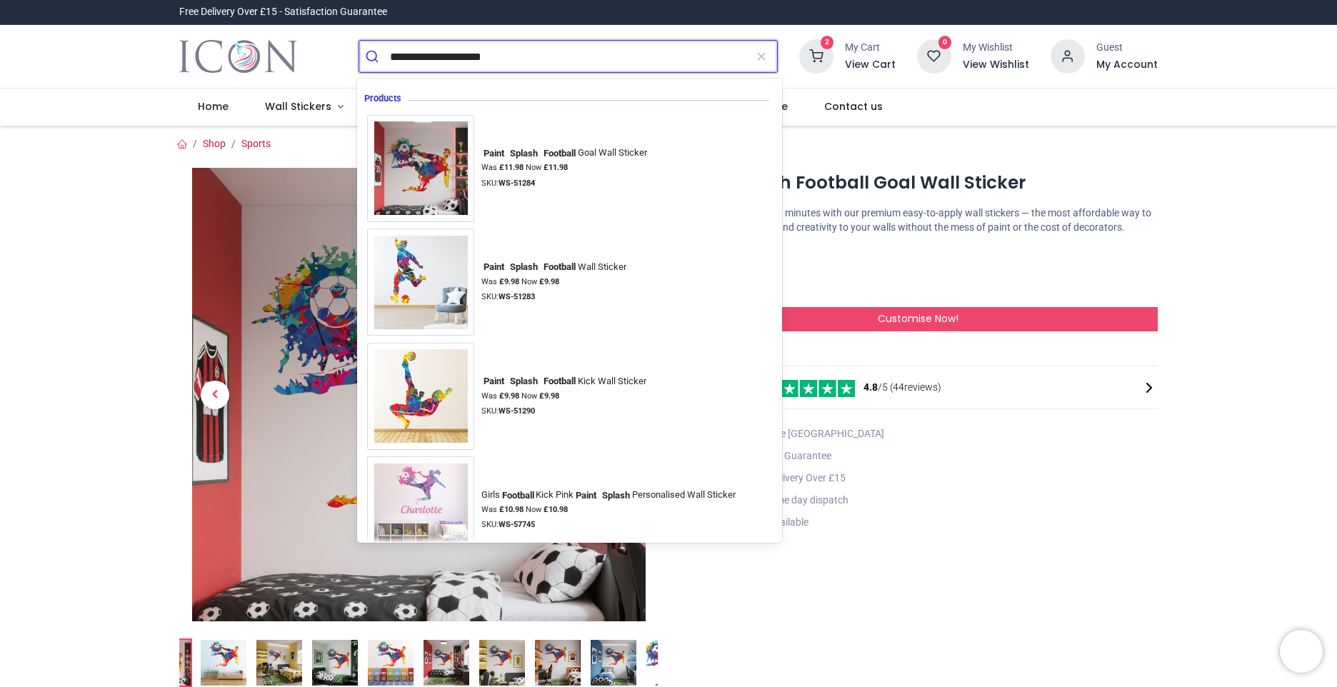
type input "**********"
click at [359, 41] on button "submit" at bounding box center [374, 56] width 31 height 31
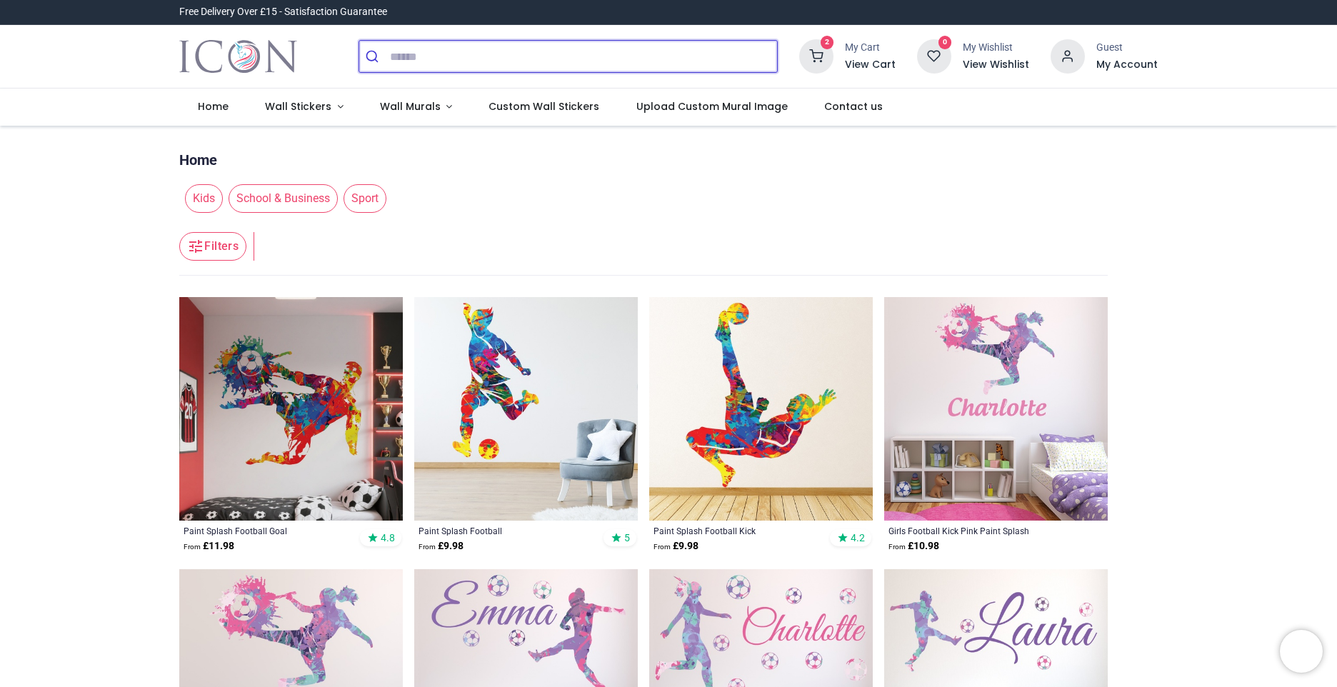
click at [428, 58] on input "search" at bounding box center [583, 56] width 387 height 31
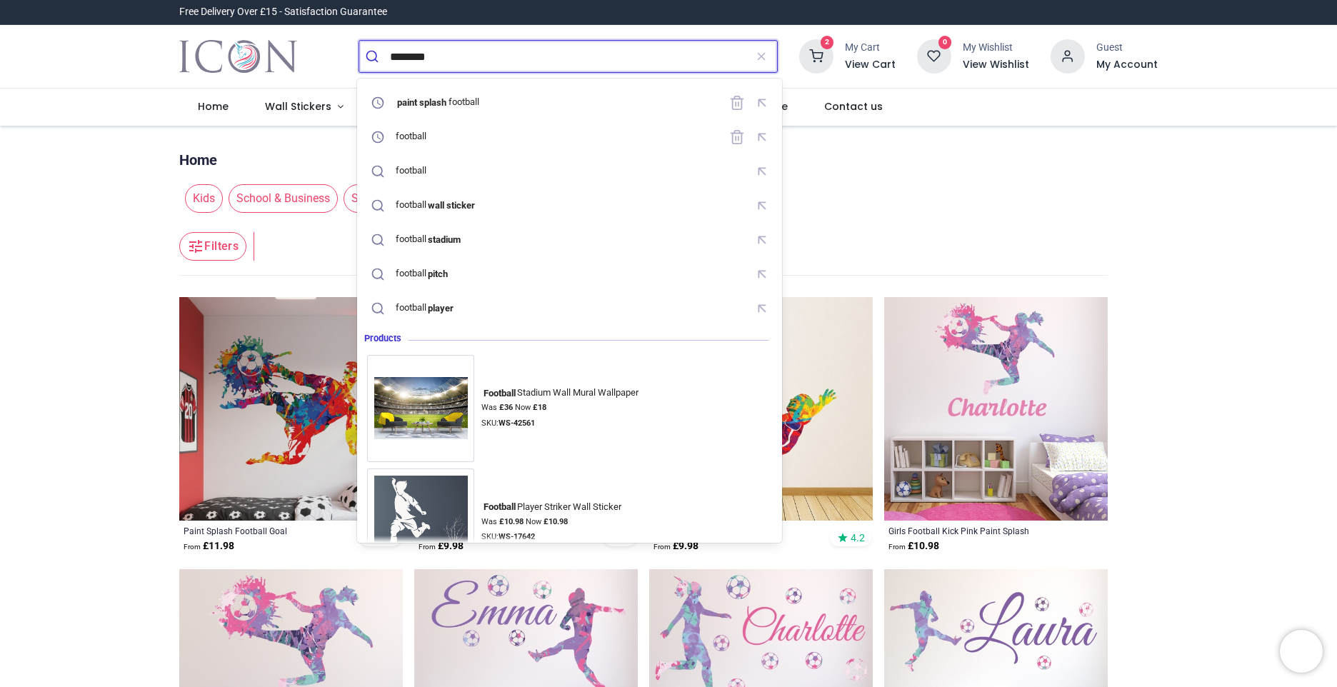
type input "********"
click at [359, 41] on button "submit" at bounding box center [374, 56] width 31 height 31
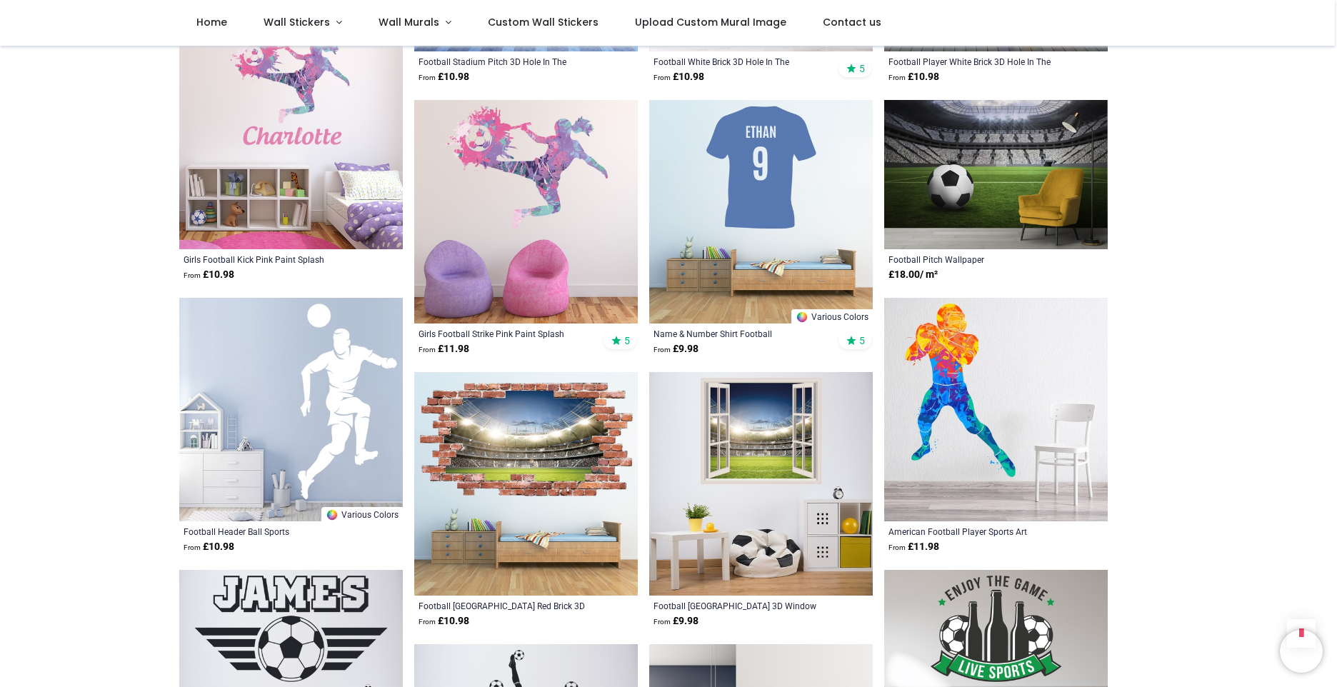
scroll to position [1357, 0]
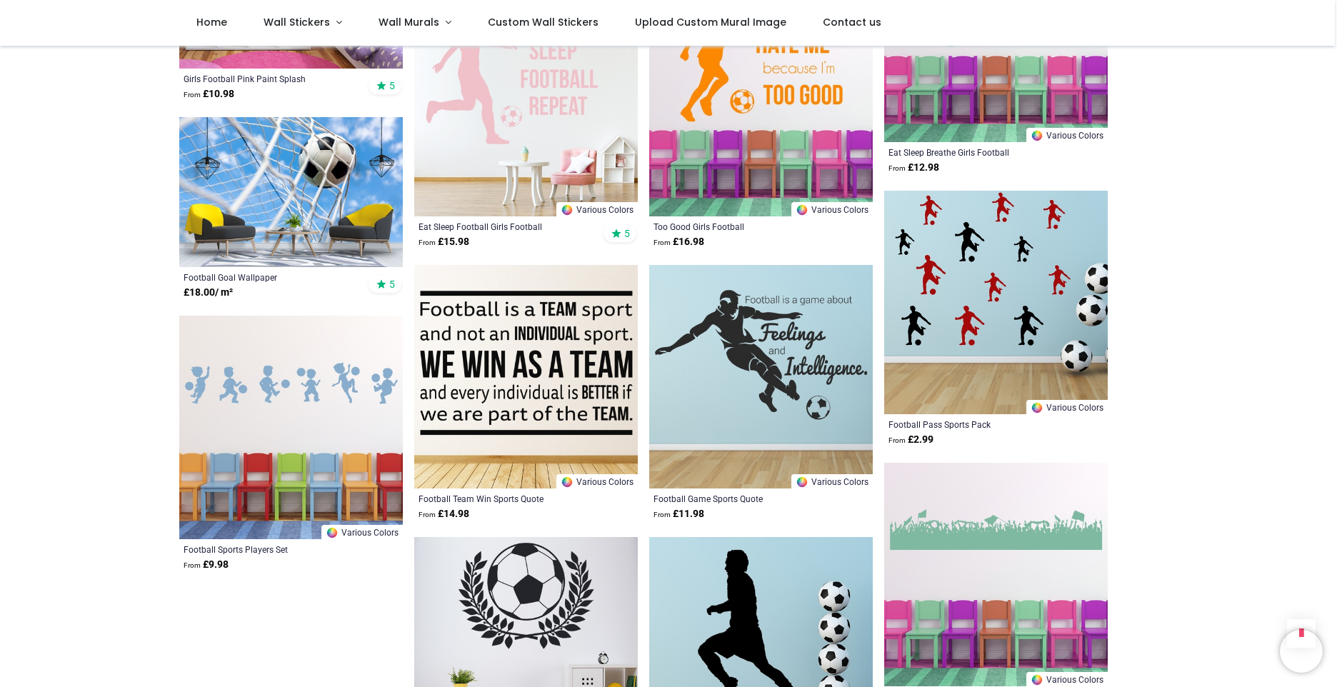
scroll to position [3357, 0]
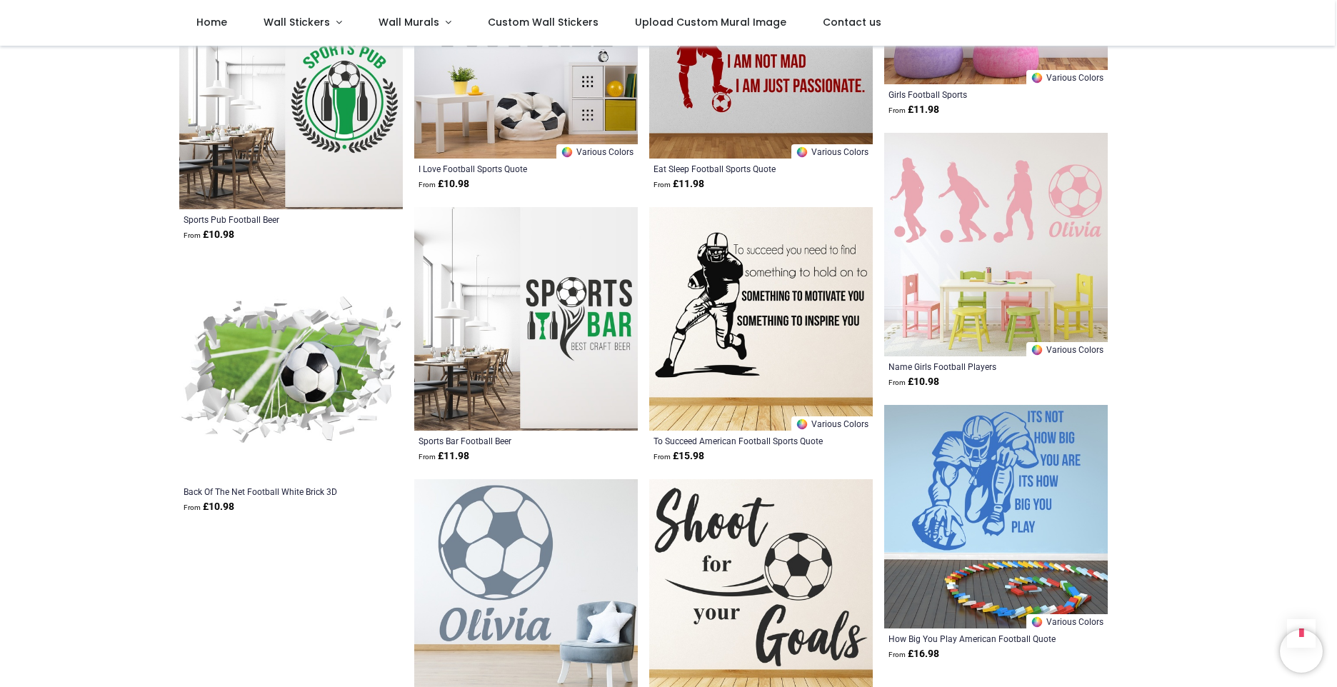
scroll to position [5214, 0]
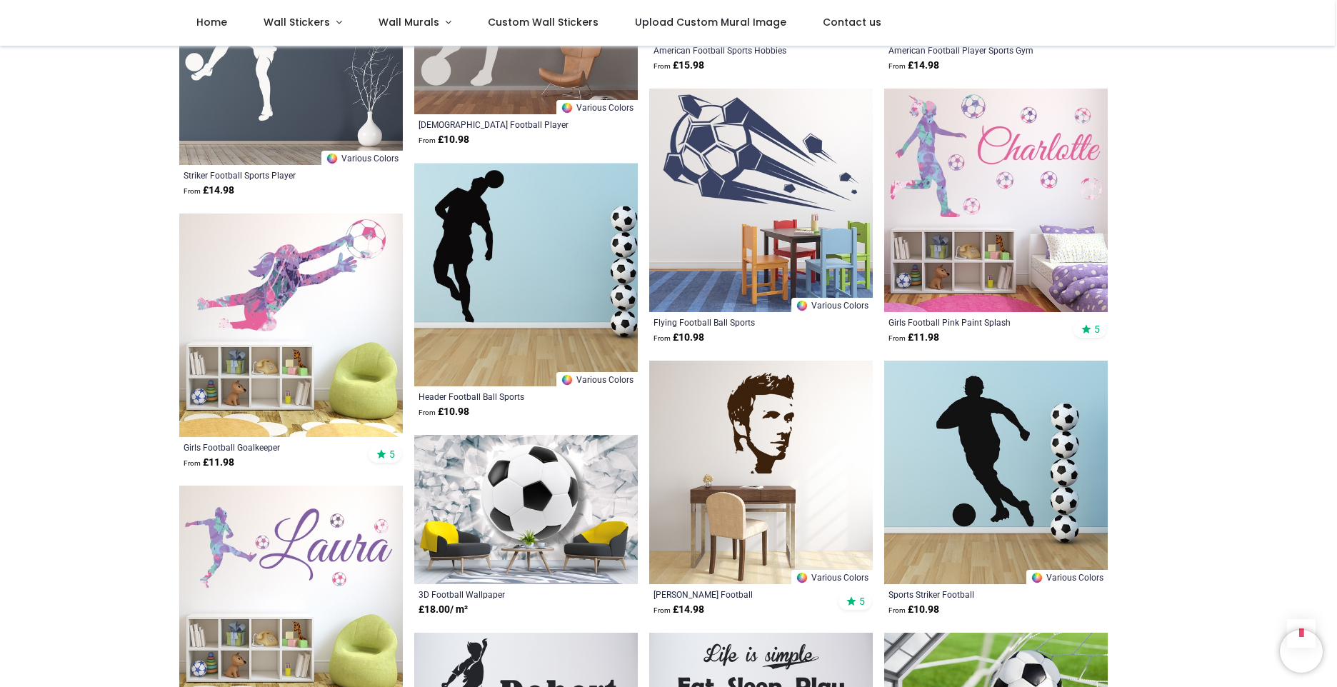
scroll to position [6642, 0]
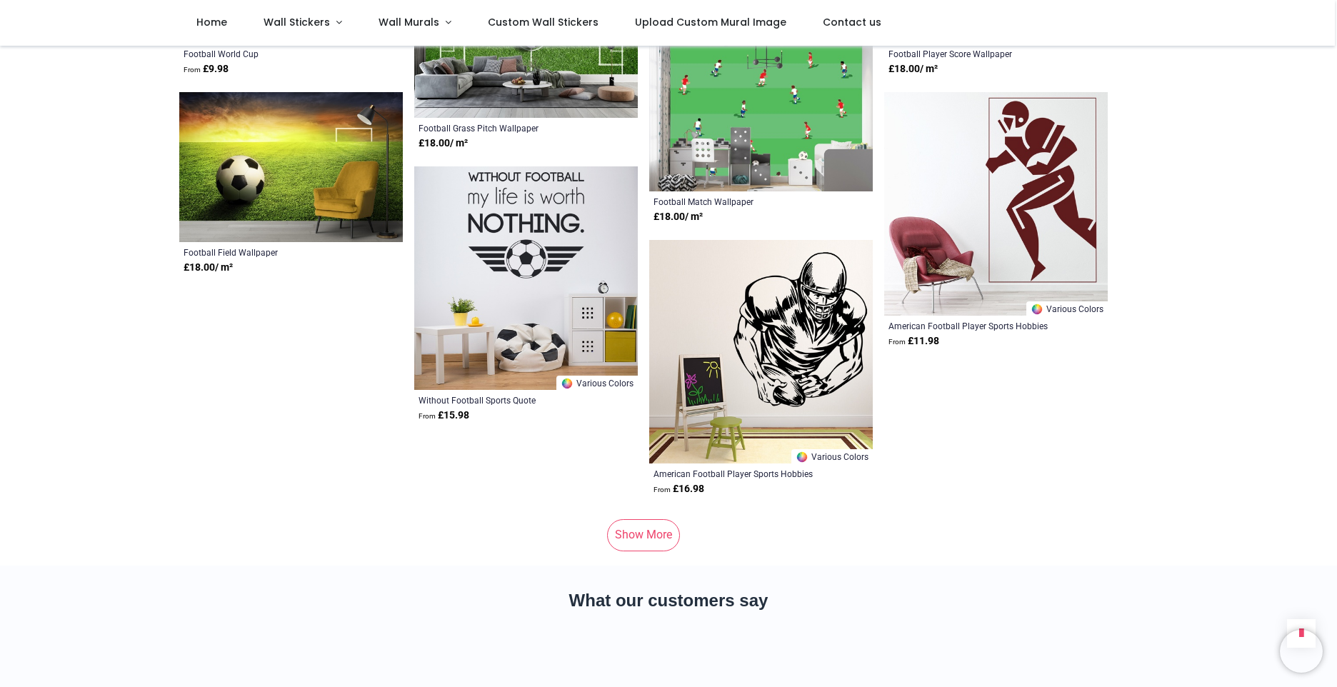
scroll to position [9071, 0]
